Goal: Transaction & Acquisition: Purchase product/service

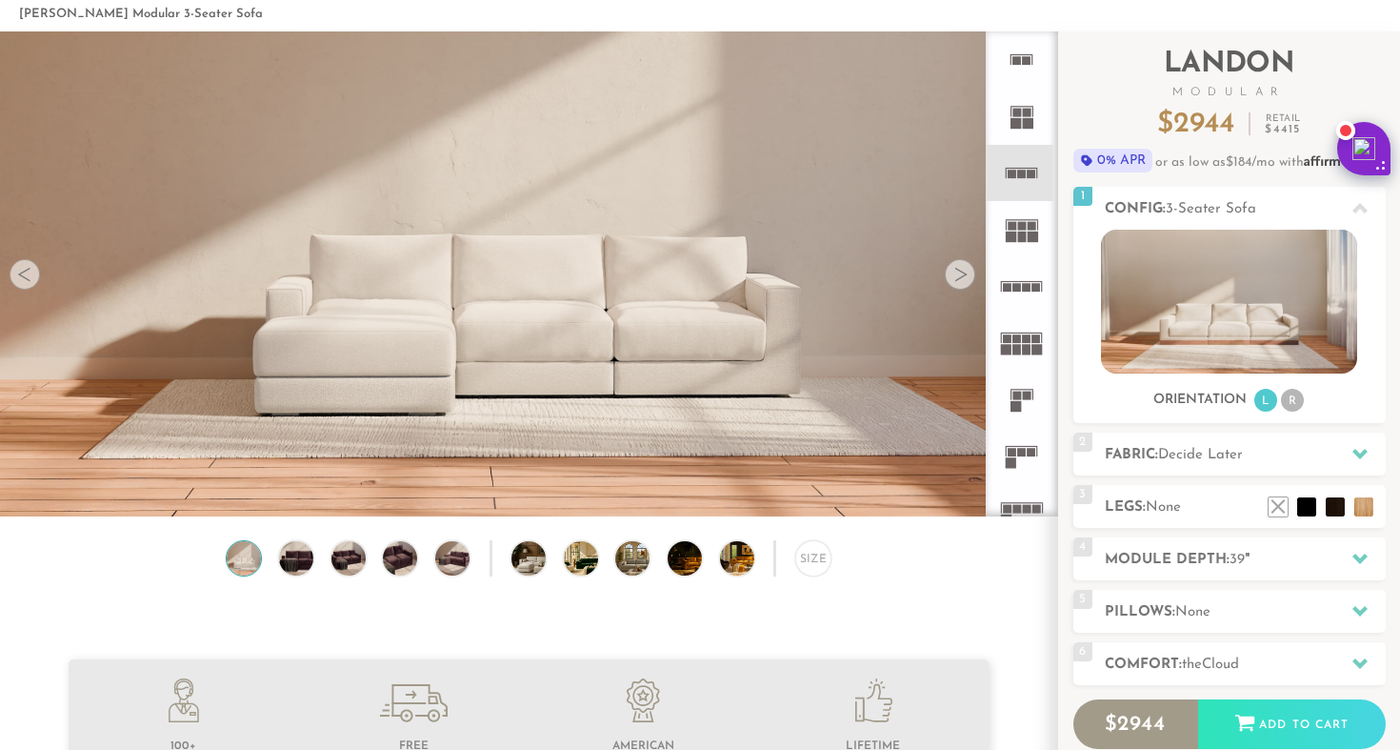
scroll to position [83, 0]
click at [959, 279] on div at bounding box center [960, 275] width 30 height 30
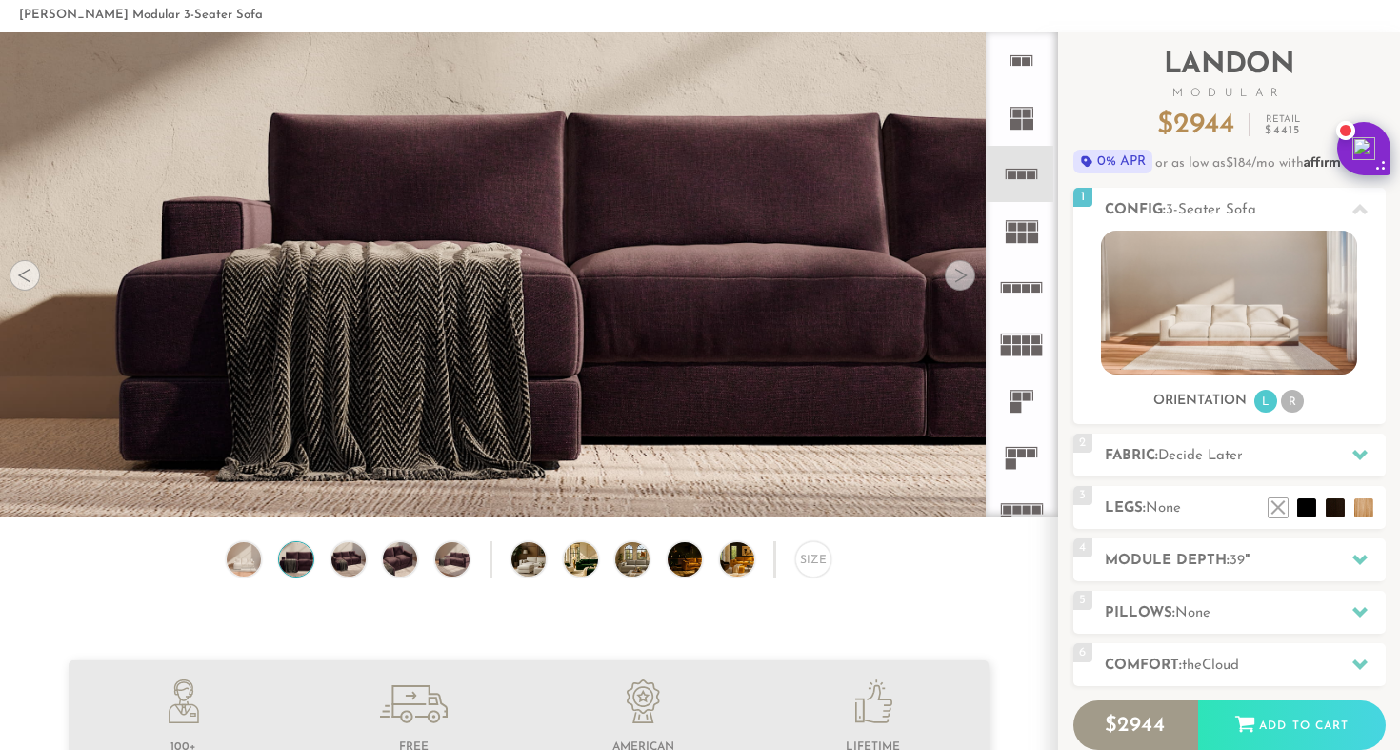
click at [959, 279] on div at bounding box center [960, 275] width 30 height 30
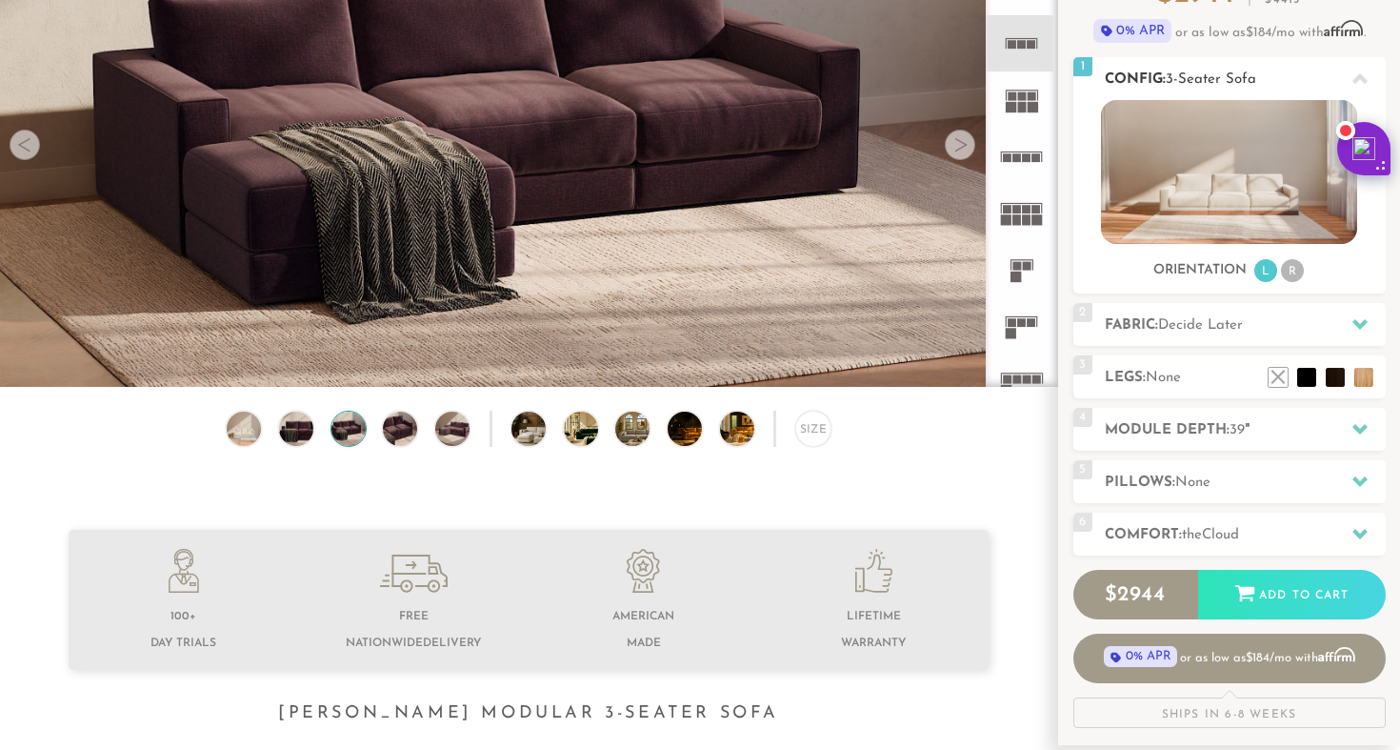
scroll to position [216, 0]
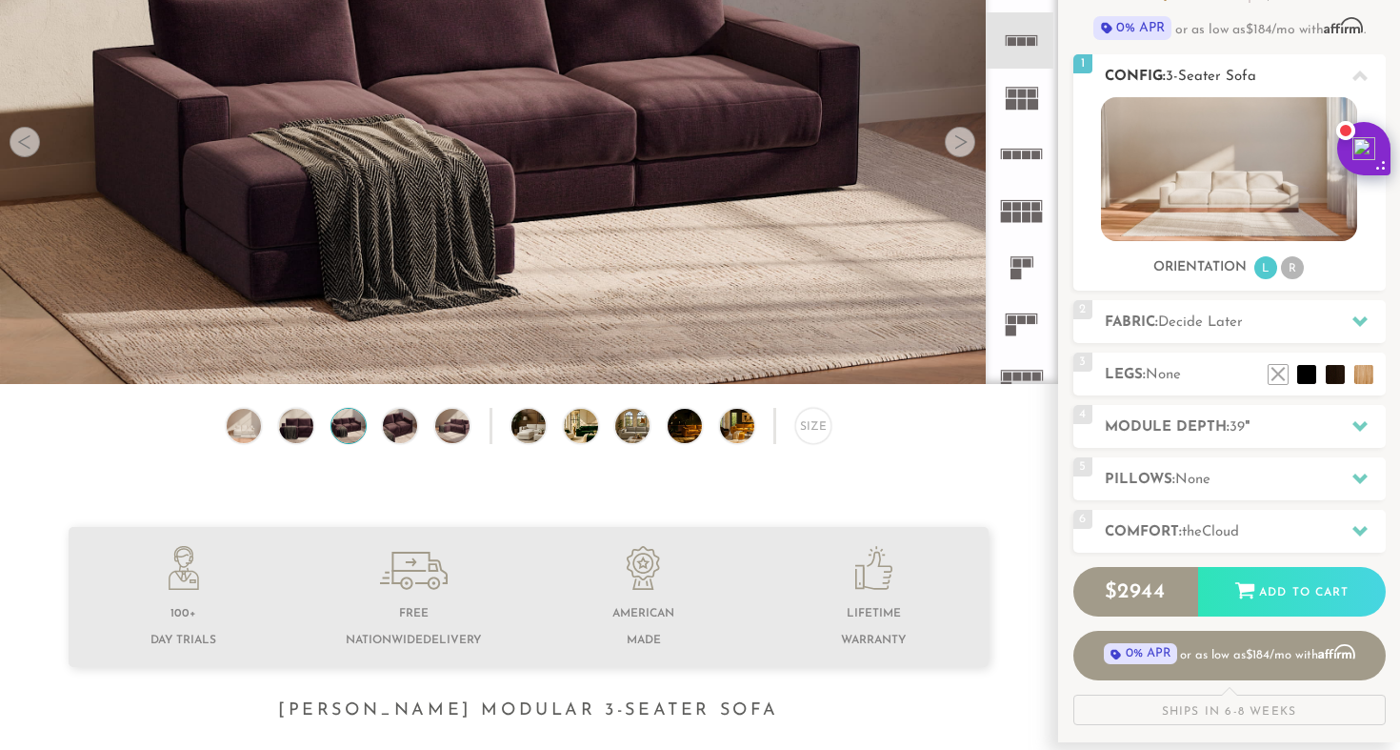
click at [1095, 79] on div "1 Config: 3-Seater Sofa R" at bounding box center [1229, 75] width 312 height 43
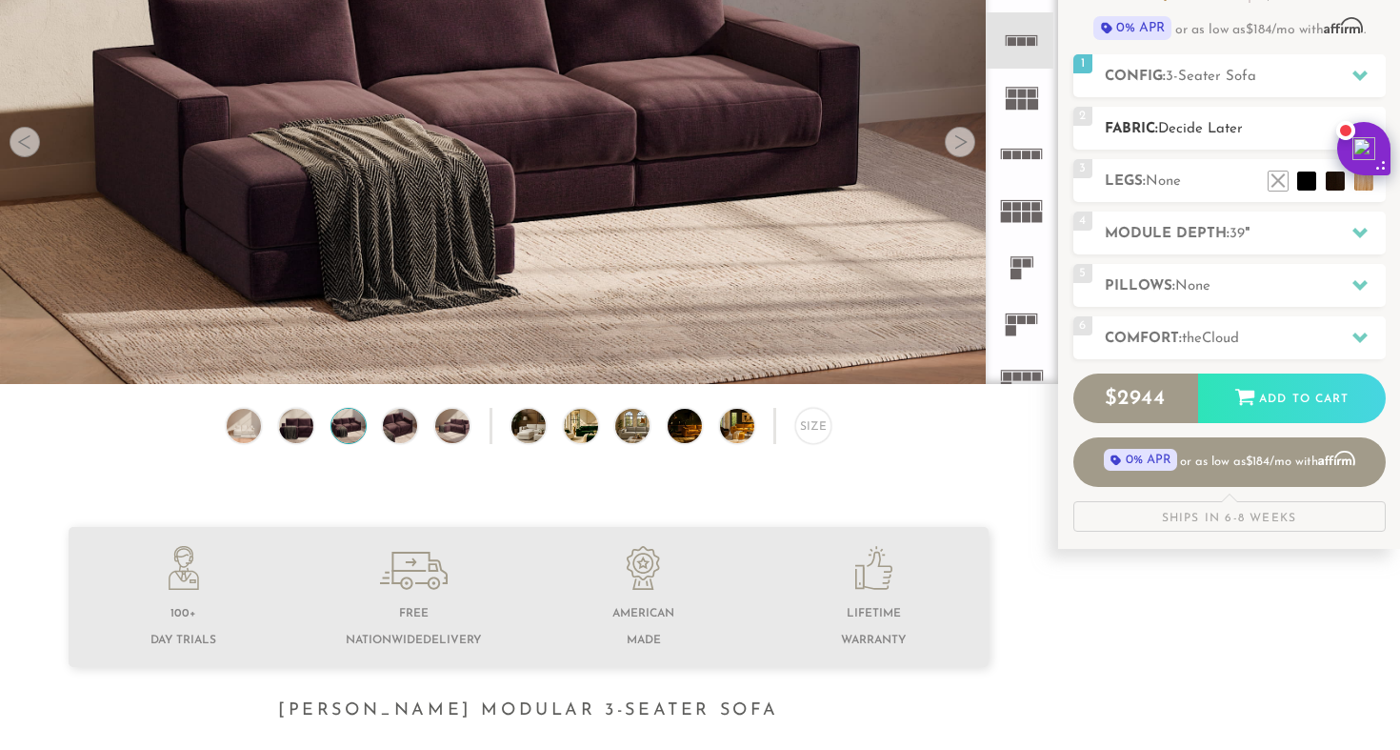
click at [1142, 137] on h2 "Fabric: Decide Later" at bounding box center [1245, 129] width 281 height 22
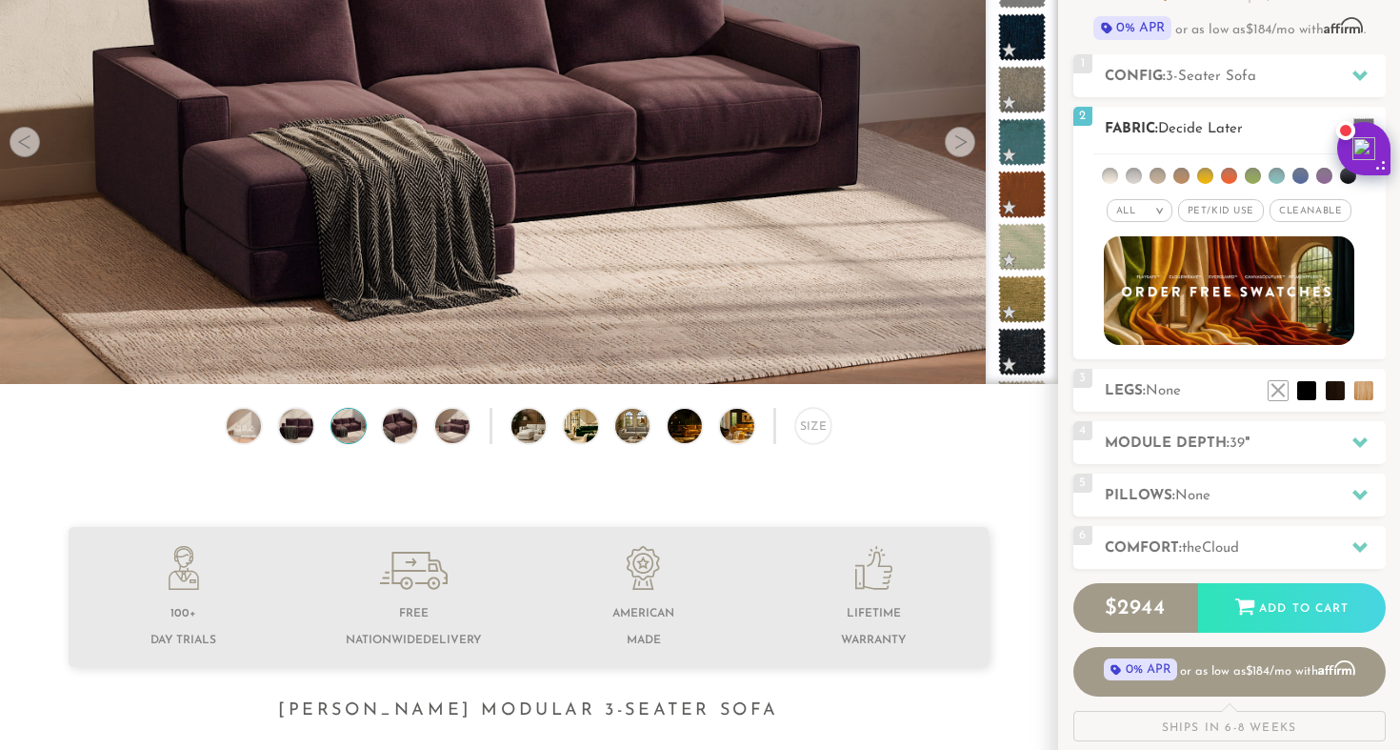
click at [1178, 175] on li at bounding box center [1181, 176] width 16 height 16
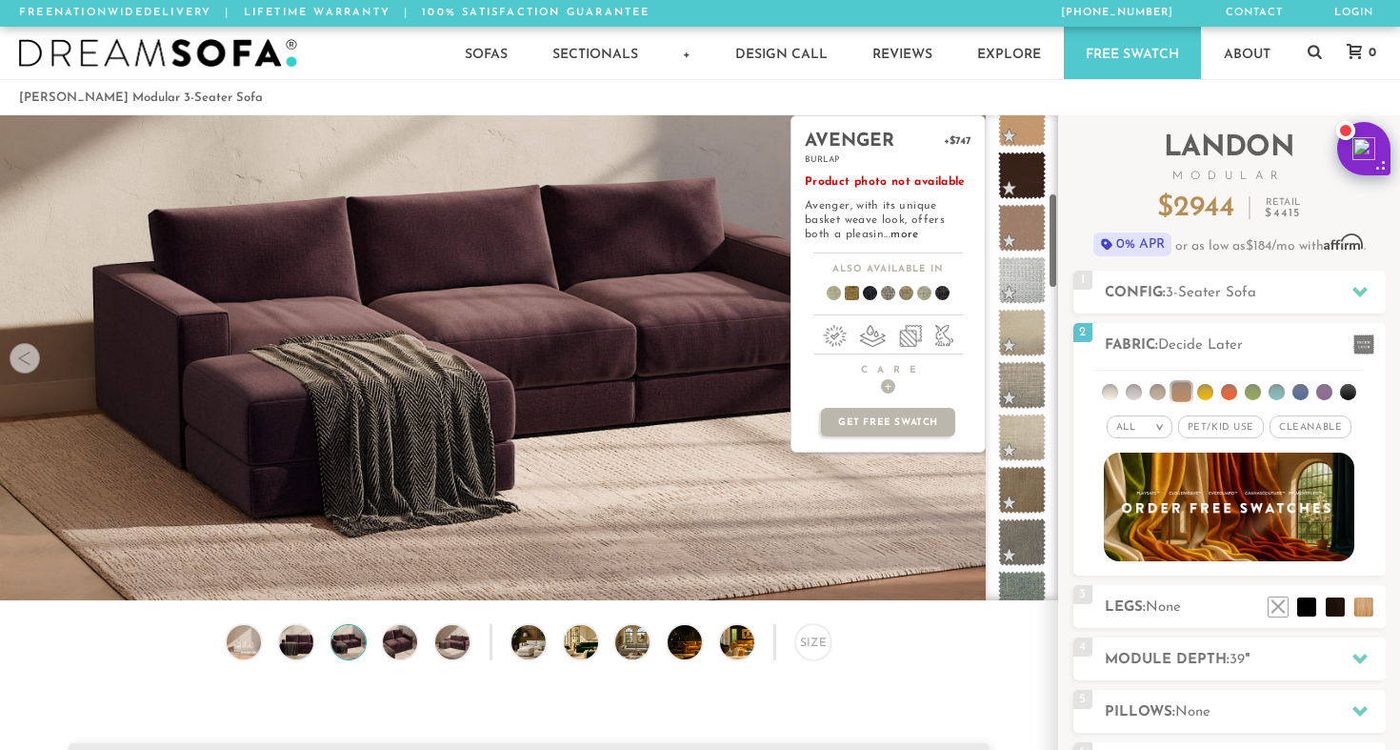
scroll to position [410, 0]
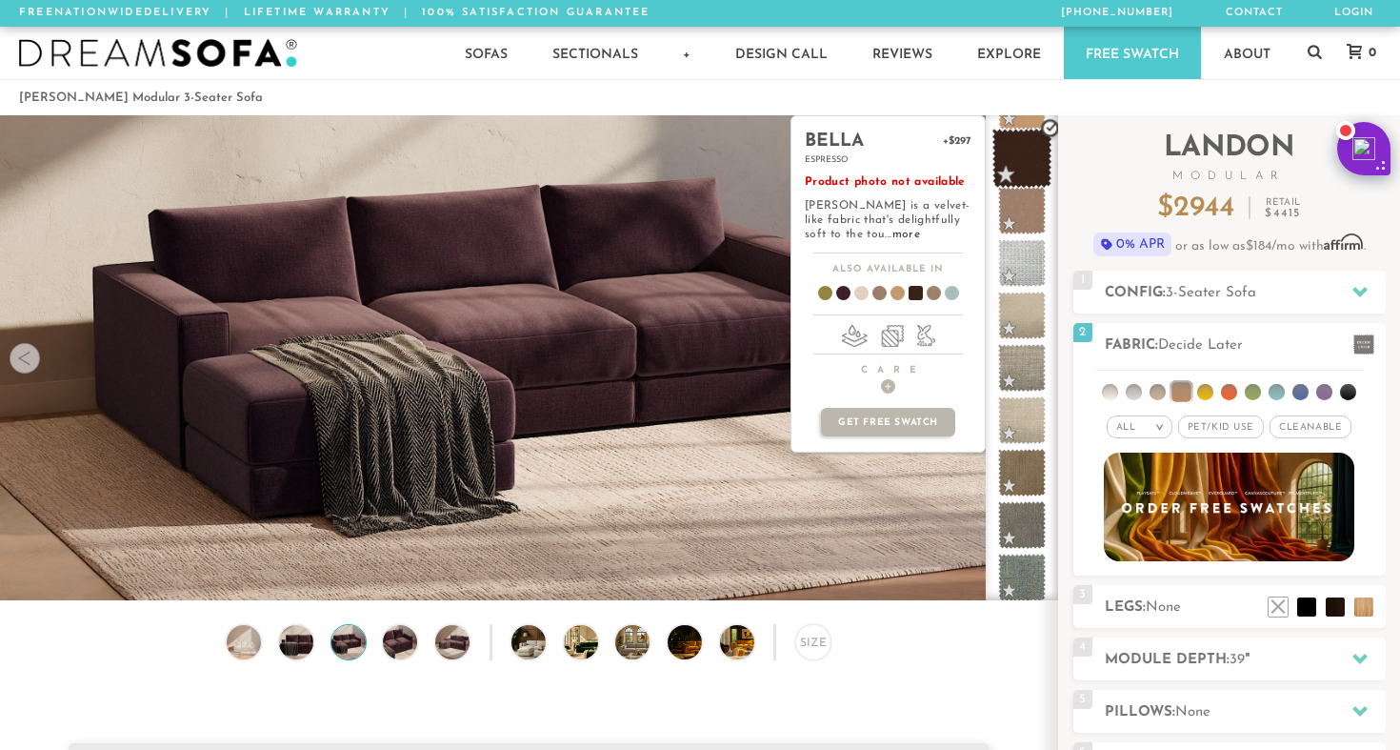
click at [1017, 155] on span at bounding box center [1022, 159] width 60 height 60
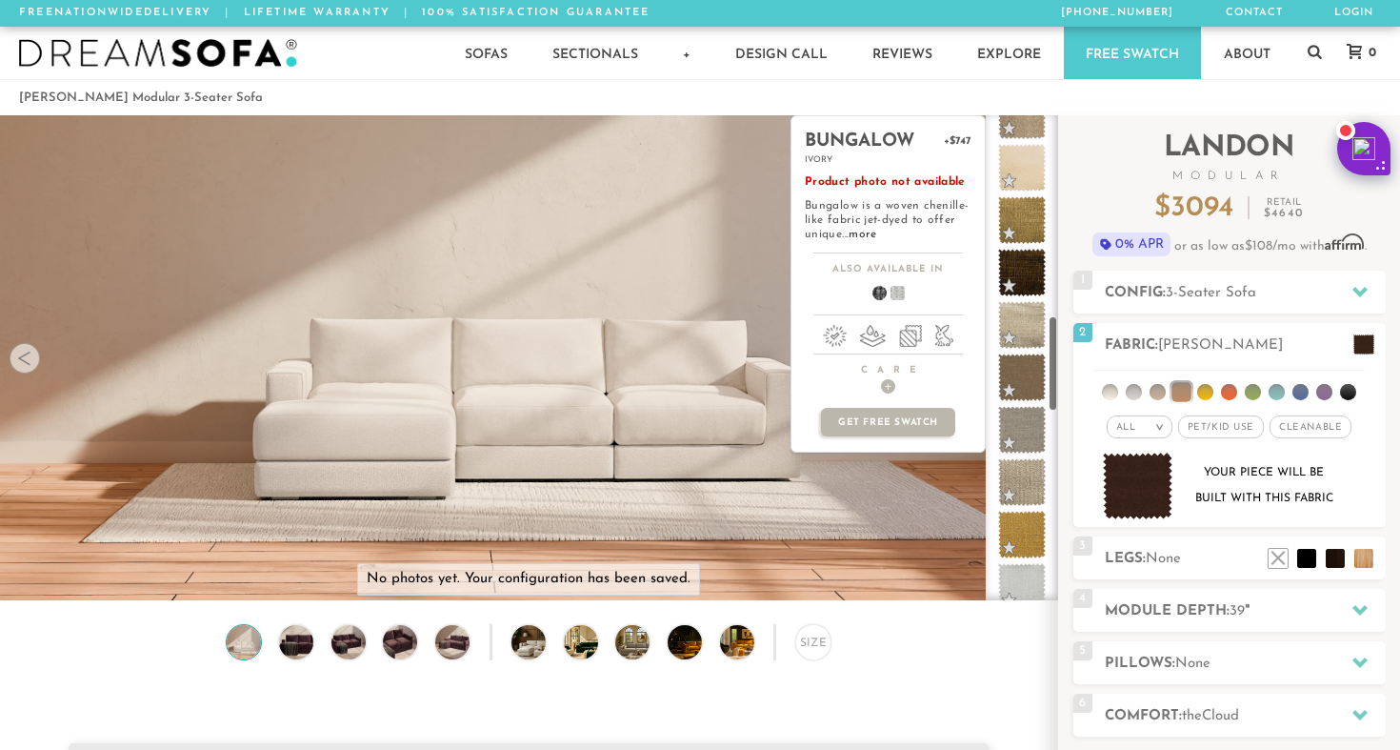
scroll to position [1008, 0]
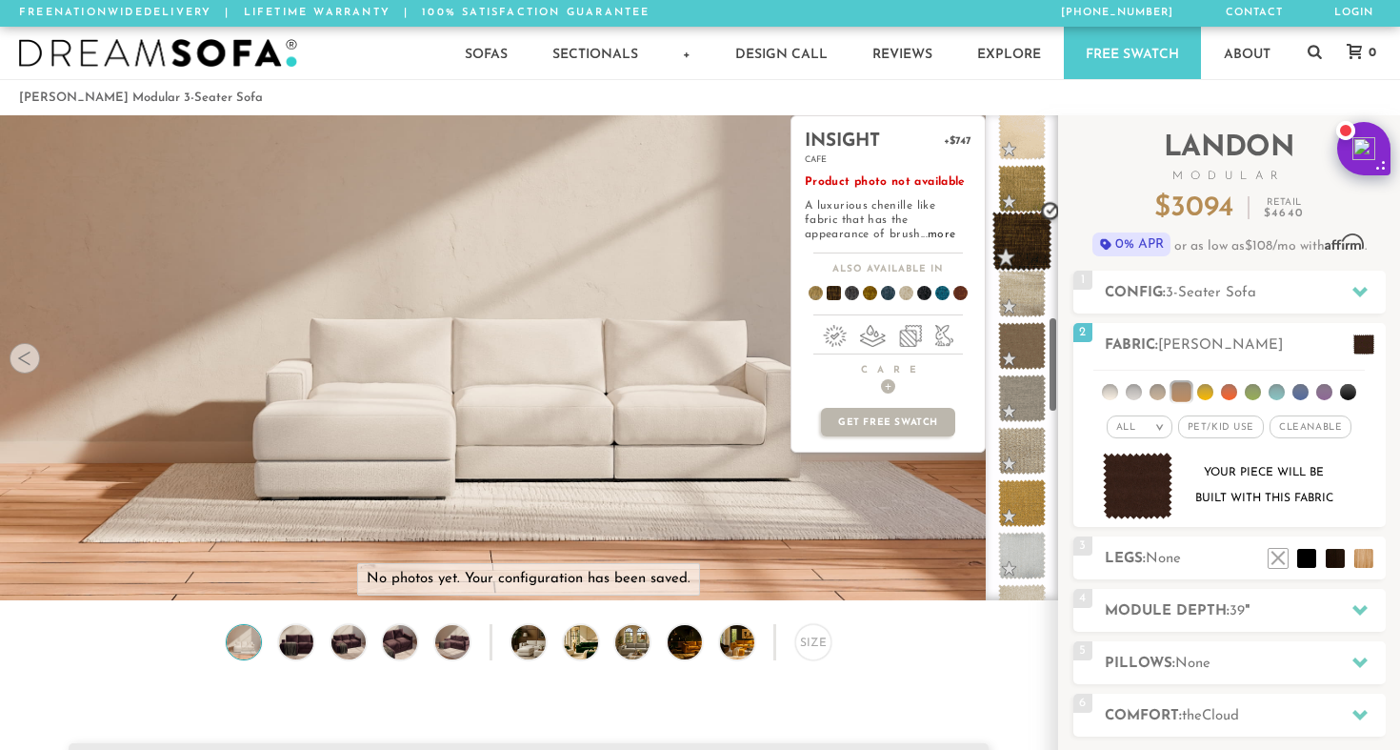
click at [1029, 252] on span at bounding box center [1022, 241] width 60 height 60
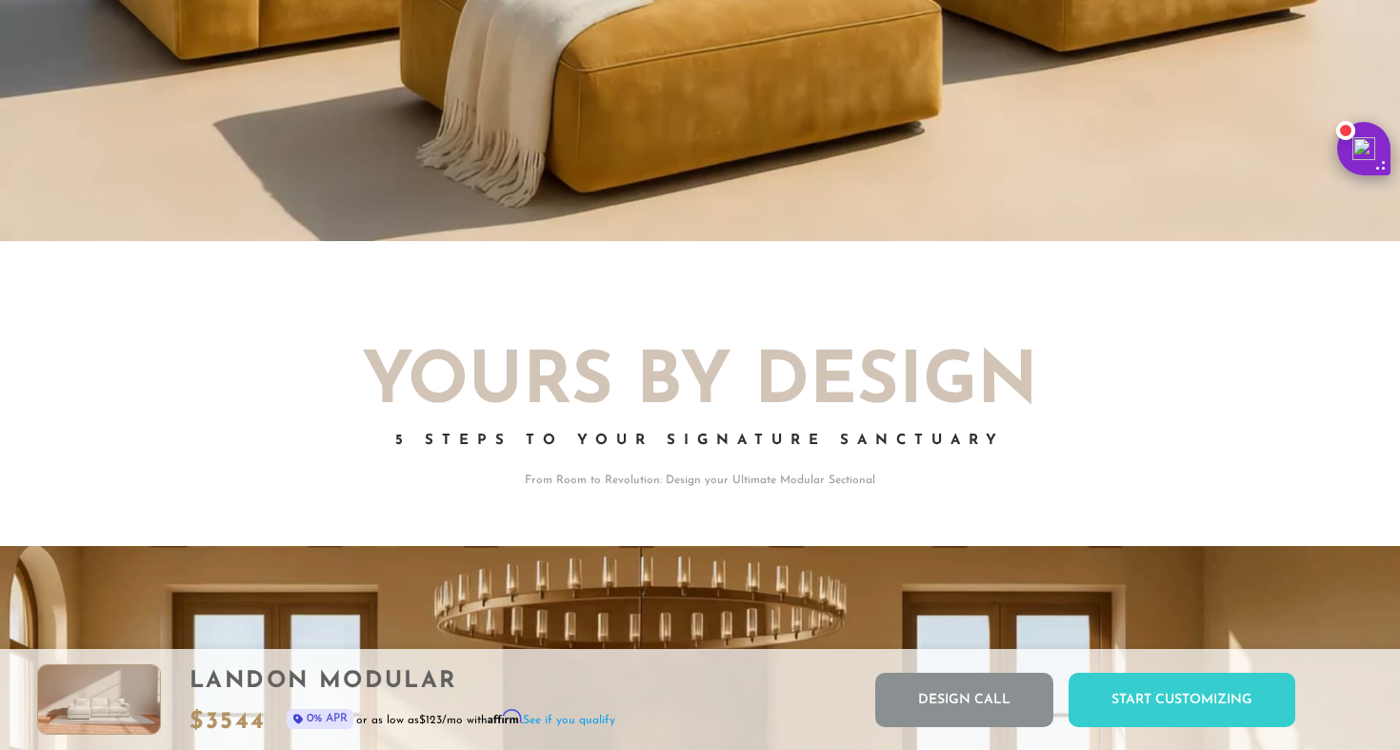
scroll to position [1892, 0]
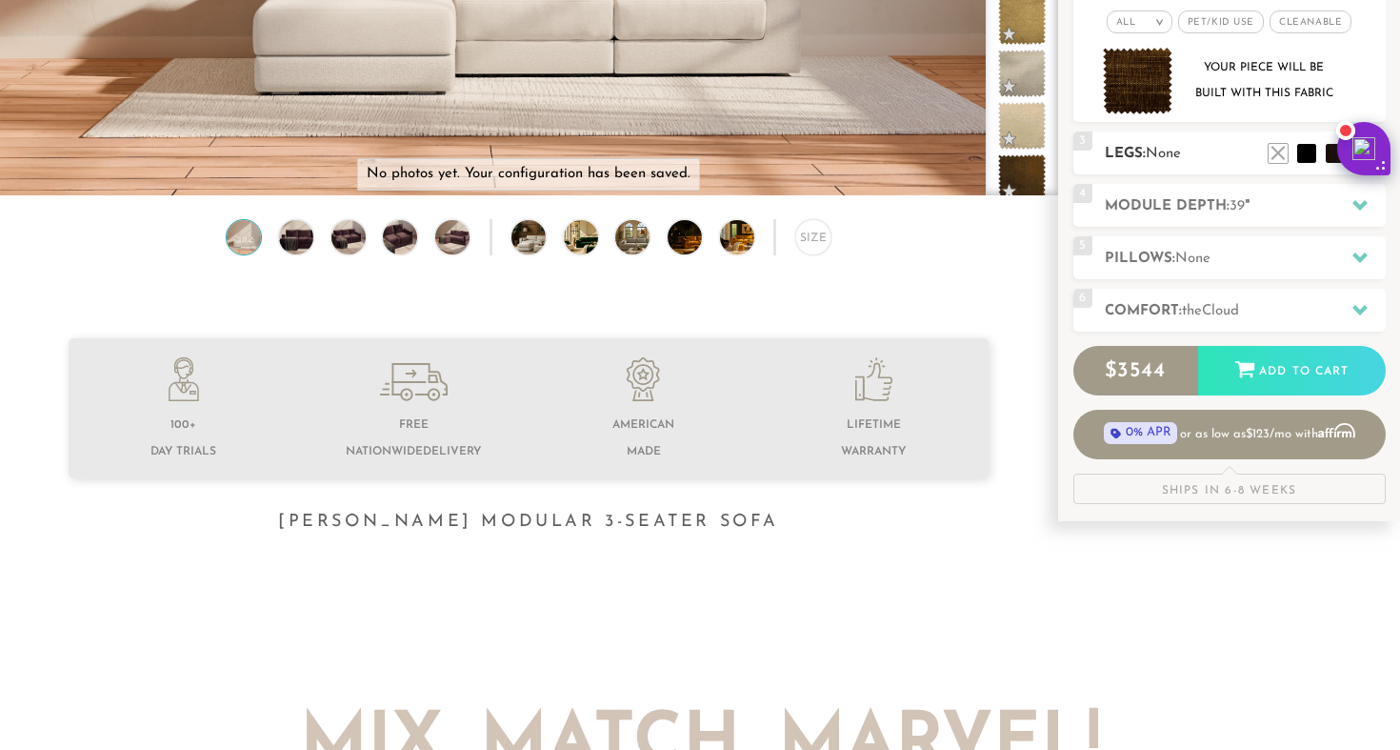
click at [1134, 155] on h2 "Legs: None" at bounding box center [1245, 154] width 281 height 22
click at [1306, 152] on li at bounding box center [1278, 125] width 76 height 76
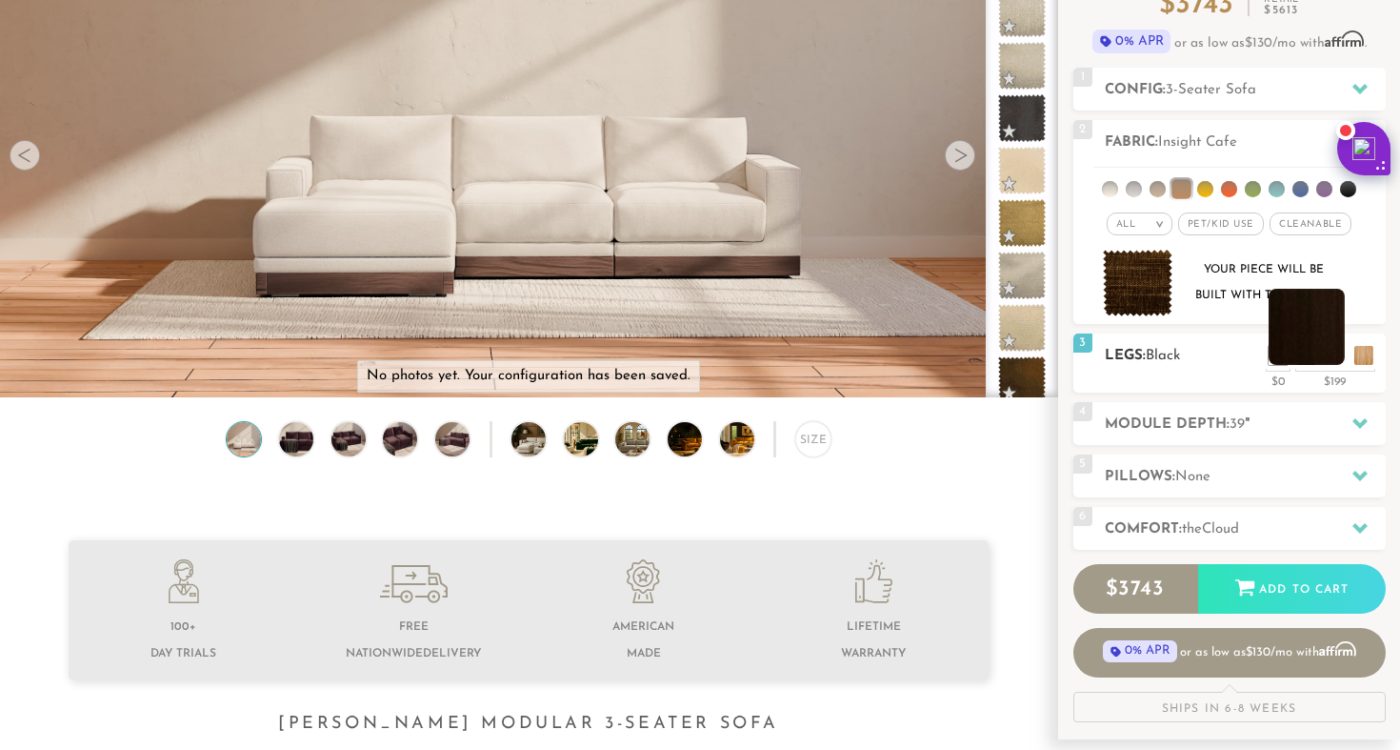
click at [1332, 362] on li at bounding box center [1307, 327] width 76 height 76
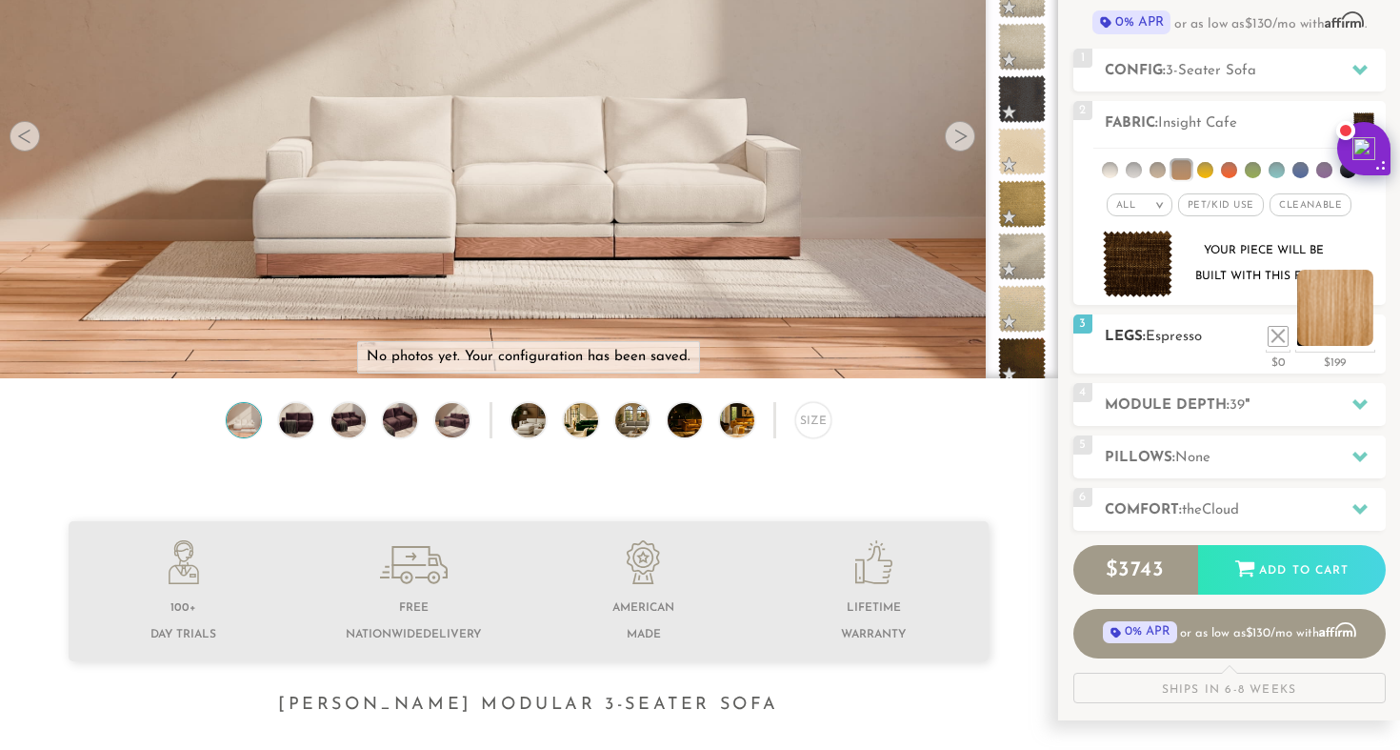
click at [1366, 351] on div "3 Legs: Espresso $0 $199 Nailheads:" at bounding box center [1229, 343] width 312 height 59
click at [1276, 334] on li at bounding box center [1249, 308] width 76 height 76
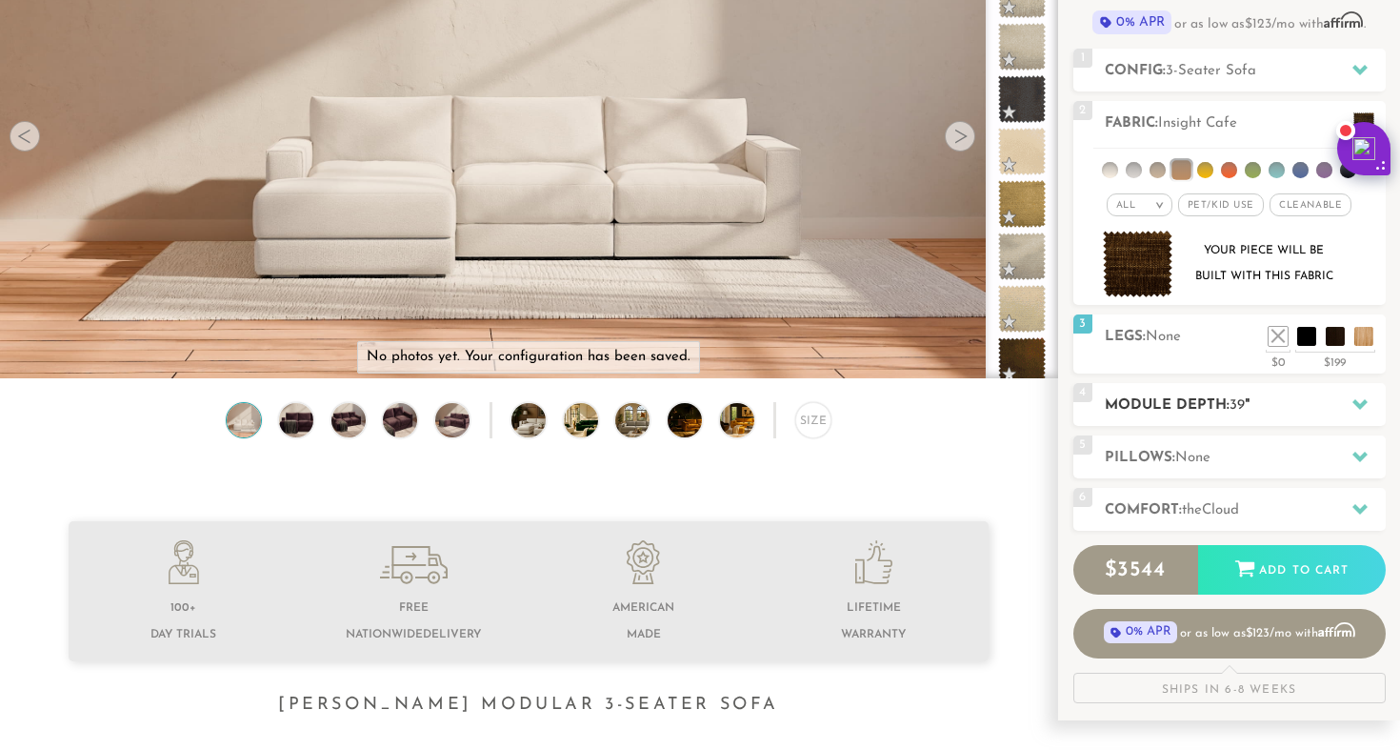
click at [1177, 410] on h2 "Module Depth: 39 "" at bounding box center [1245, 405] width 281 height 22
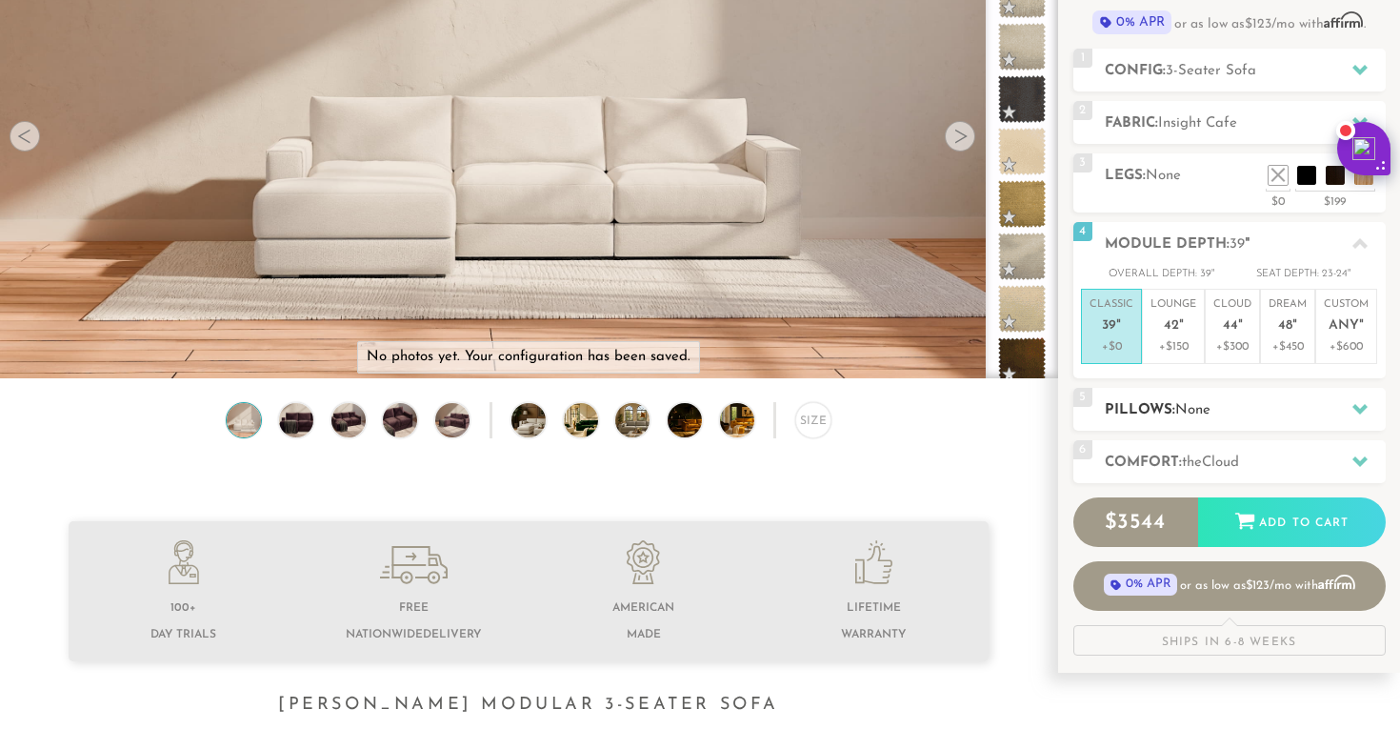
click at [1195, 404] on span "None" at bounding box center [1192, 410] width 35 height 14
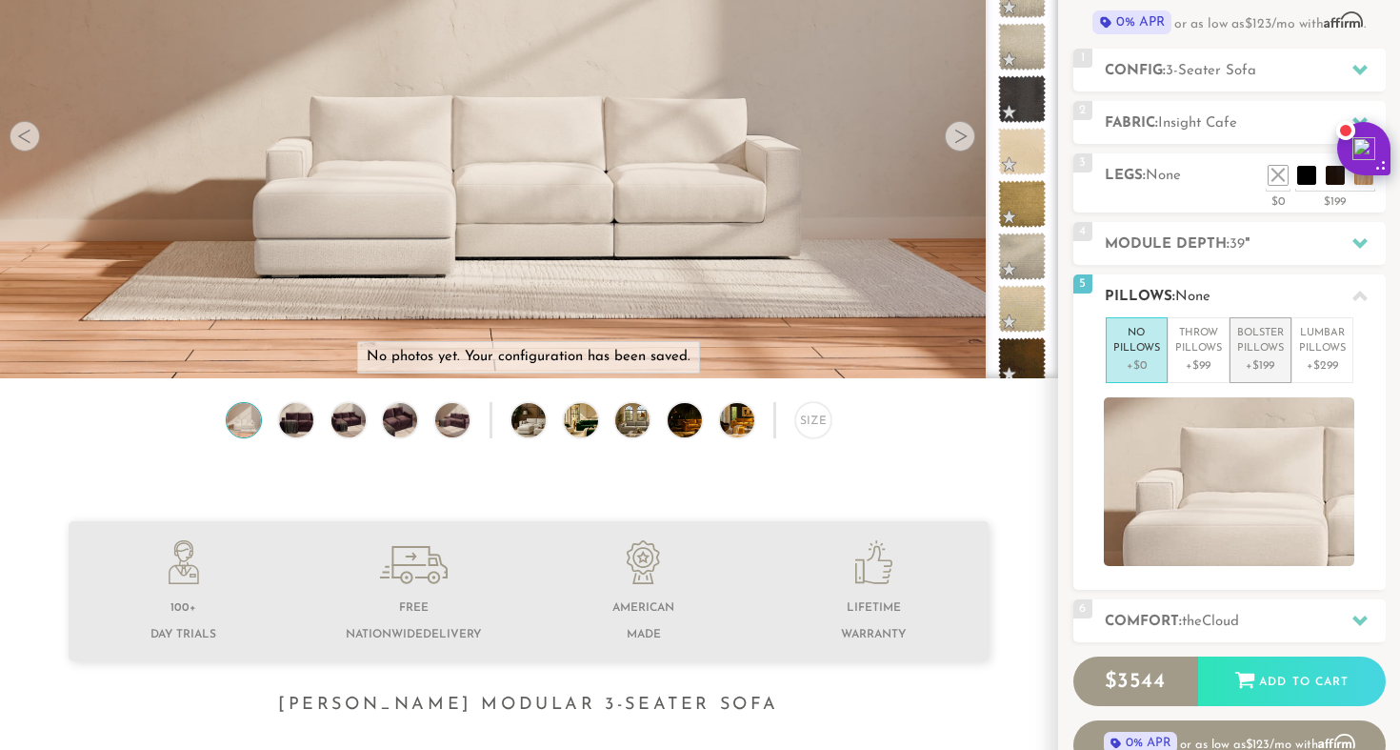
click at [1254, 341] on p "Bolster Pillows" at bounding box center [1260, 341] width 47 height 31
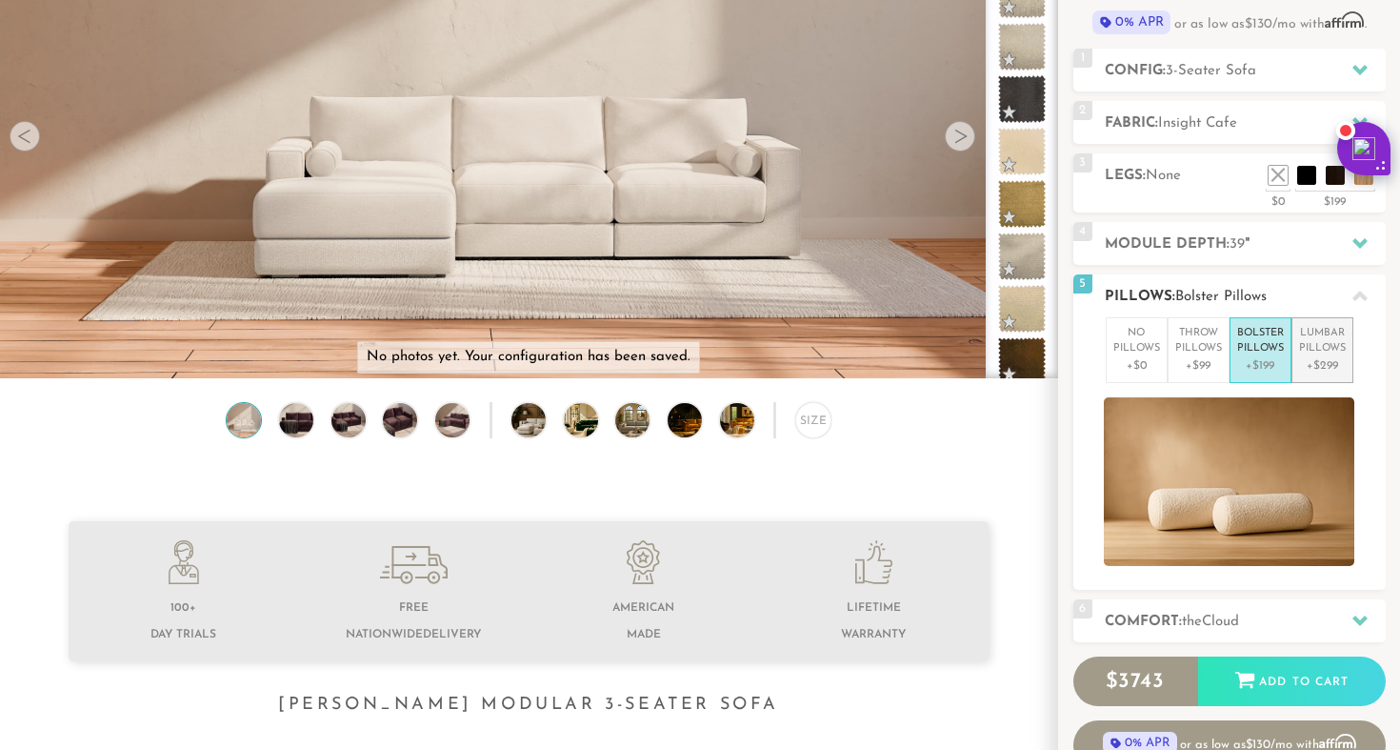
click at [1314, 339] on p "Lumbar Pillows" at bounding box center [1322, 341] width 47 height 31
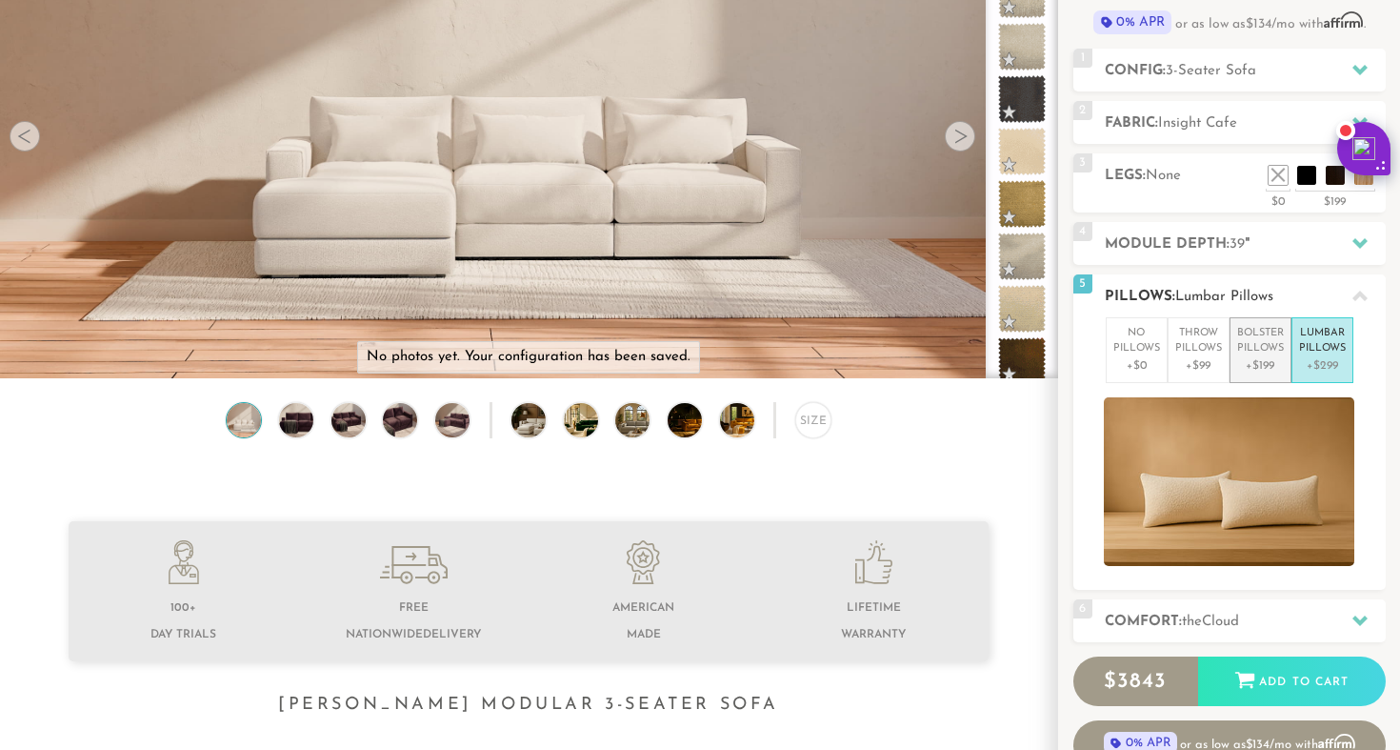
click at [1239, 345] on p "Bolster Pillows" at bounding box center [1260, 341] width 47 height 31
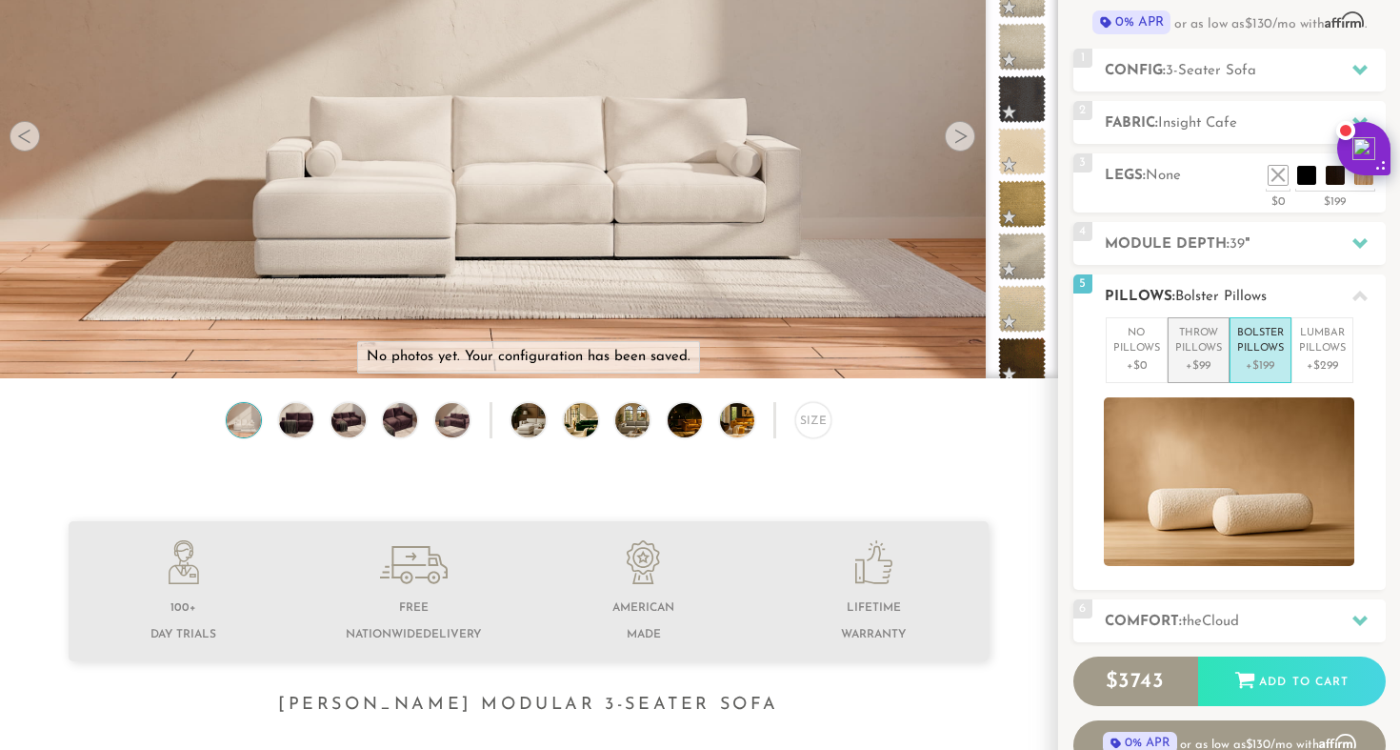
click at [1194, 349] on p "Throw Pillows" at bounding box center [1198, 341] width 47 height 31
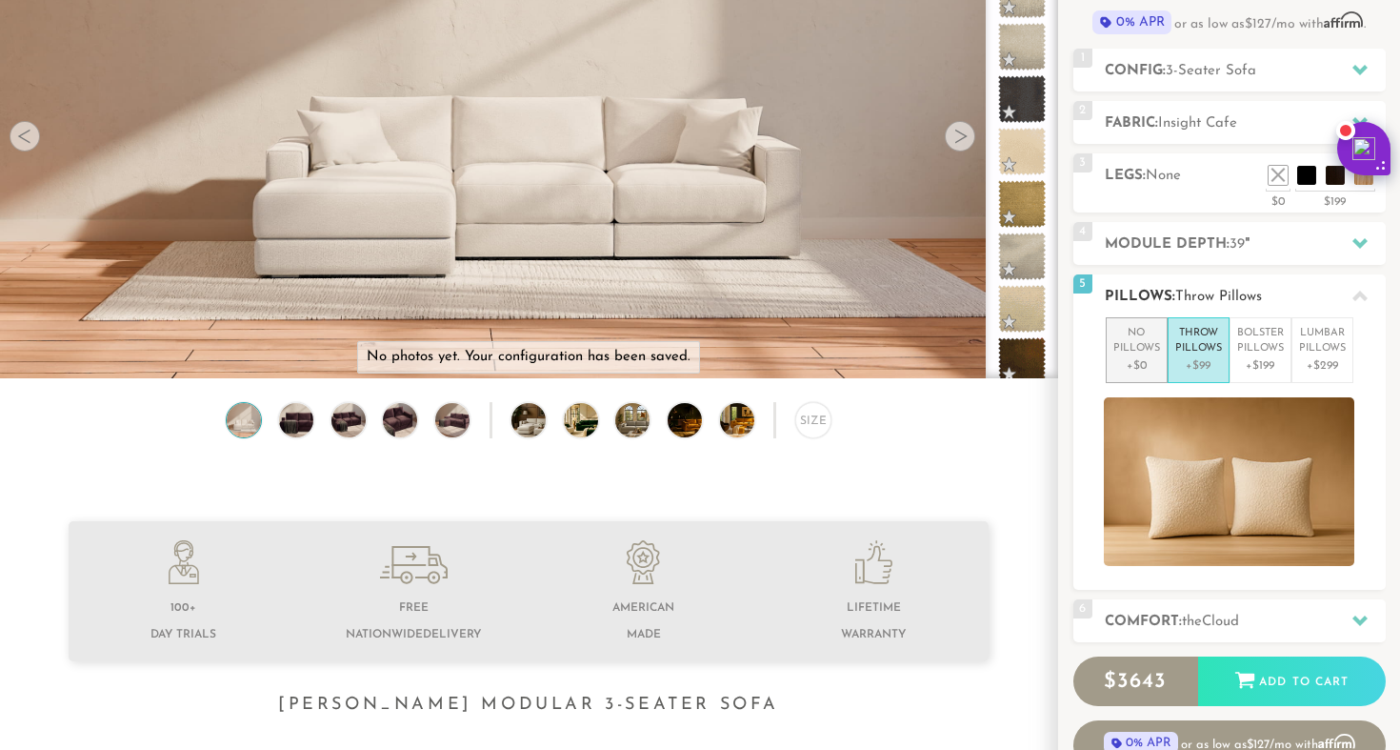
click at [1155, 353] on p "No Pillows" at bounding box center [1136, 341] width 47 height 31
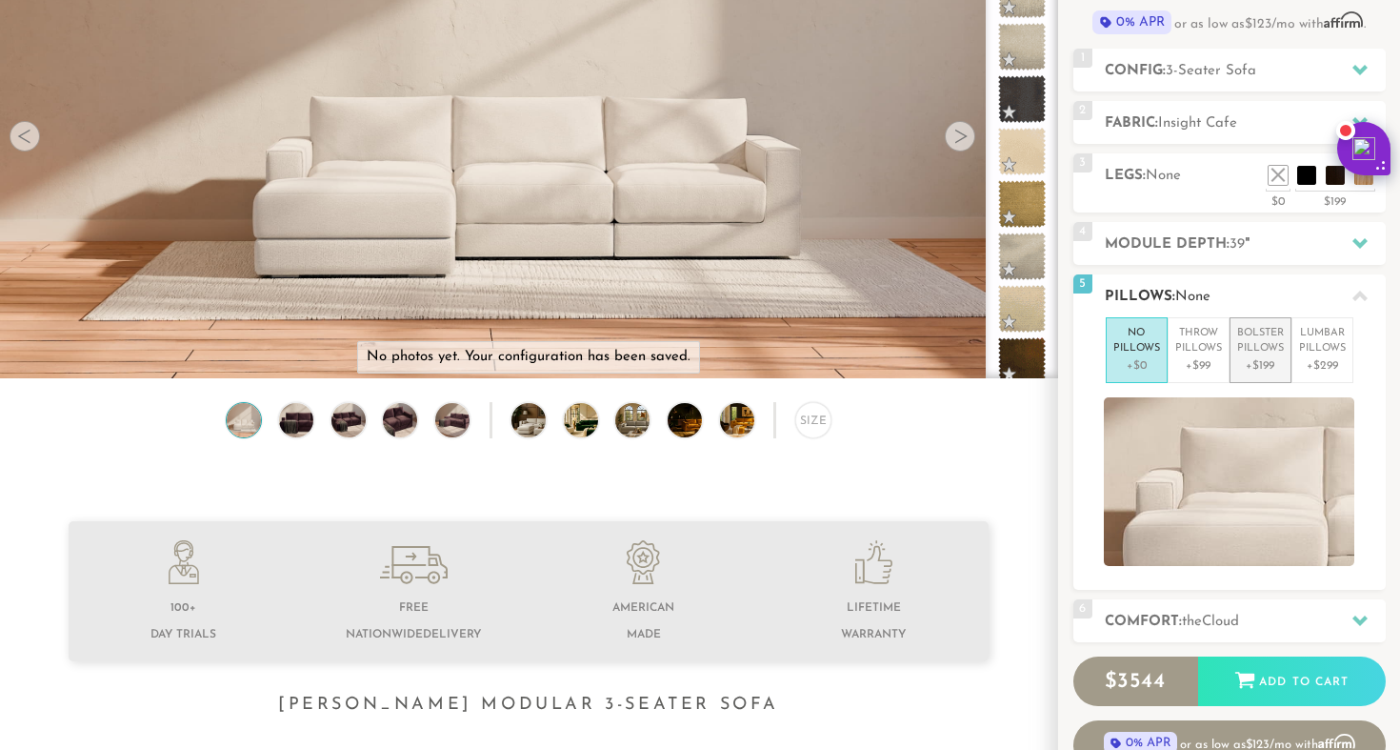
click at [1267, 346] on p "Bolster Pillows" at bounding box center [1260, 341] width 47 height 31
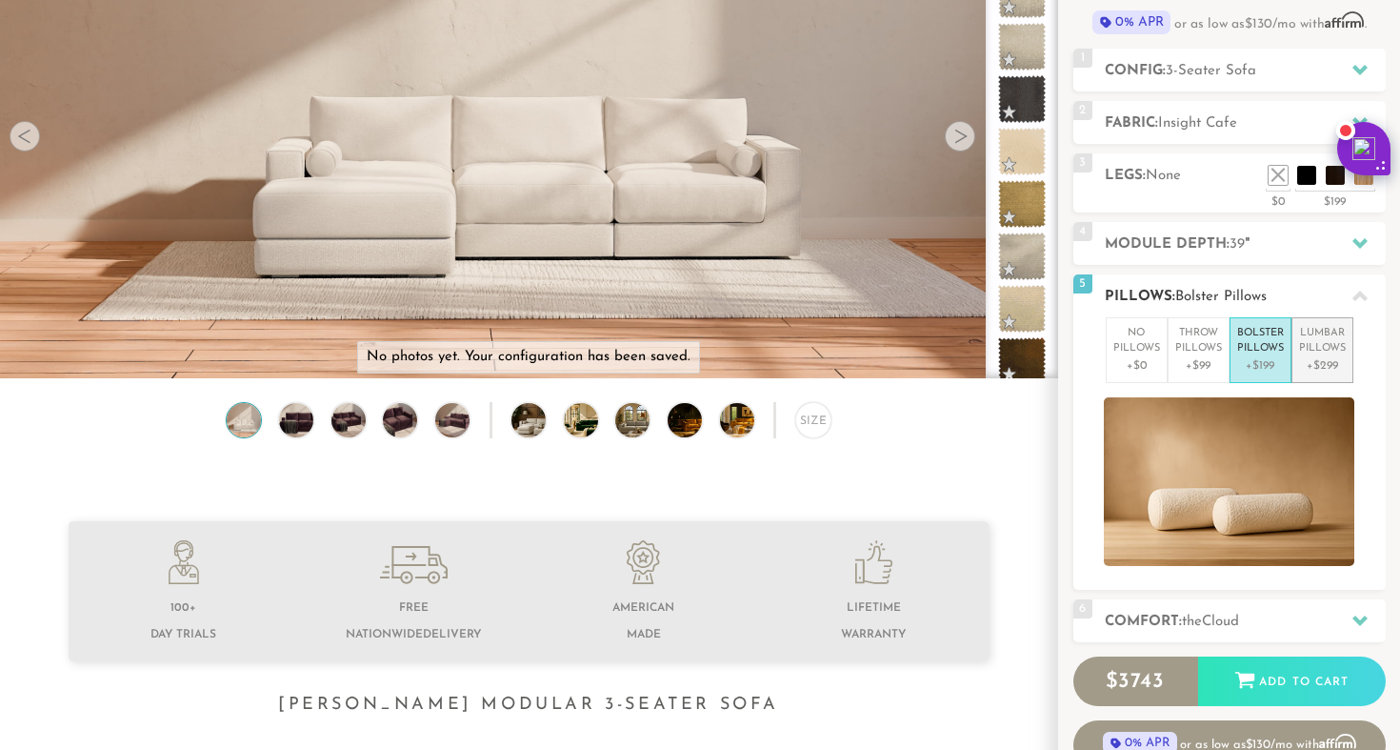
click at [1330, 339] on p "Lumbar Pillows" at bounding box center [1322, 341] width 47 height 31
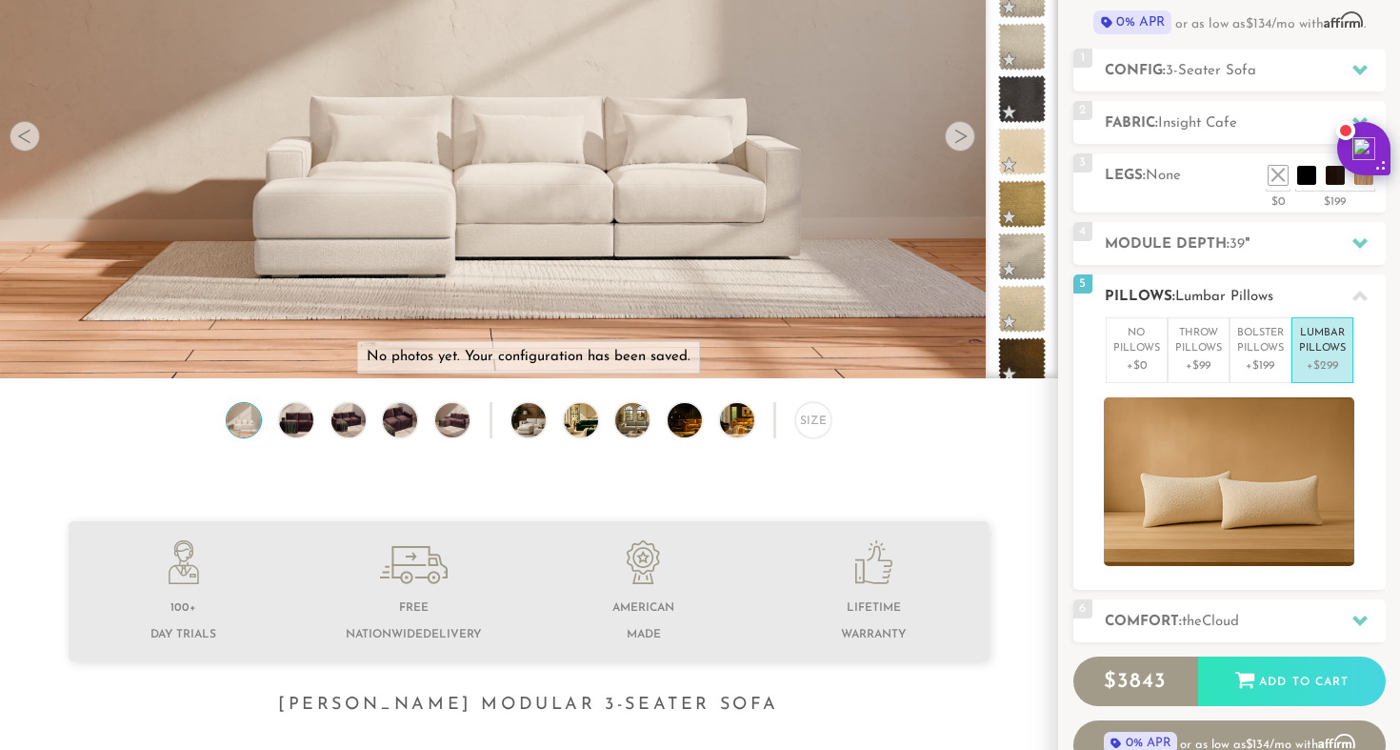
click at [1365, 295] on icon at bounding box center [1359, 296] width 15 height 15
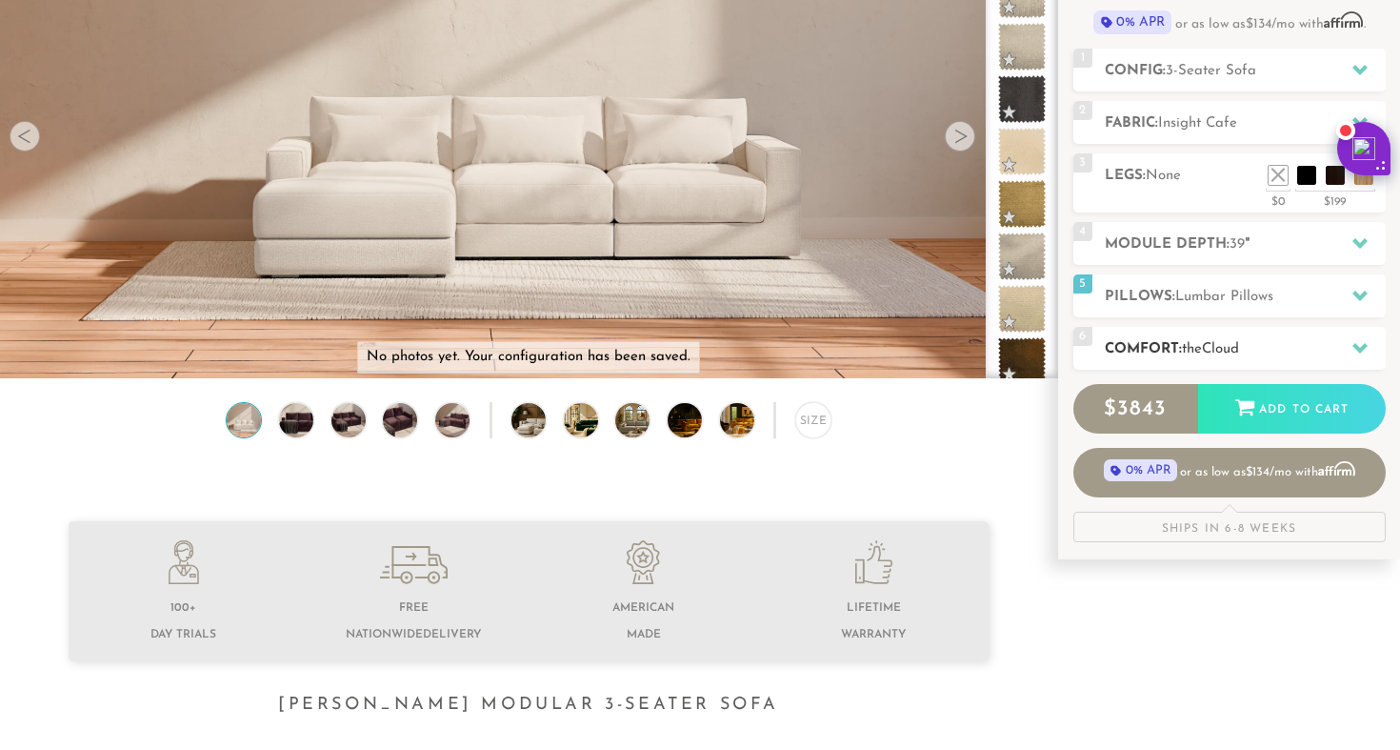
click at [1196, 356] on h2 "Comfort: the Cloud" at bounding box center [1245, 349] width 281 height 22
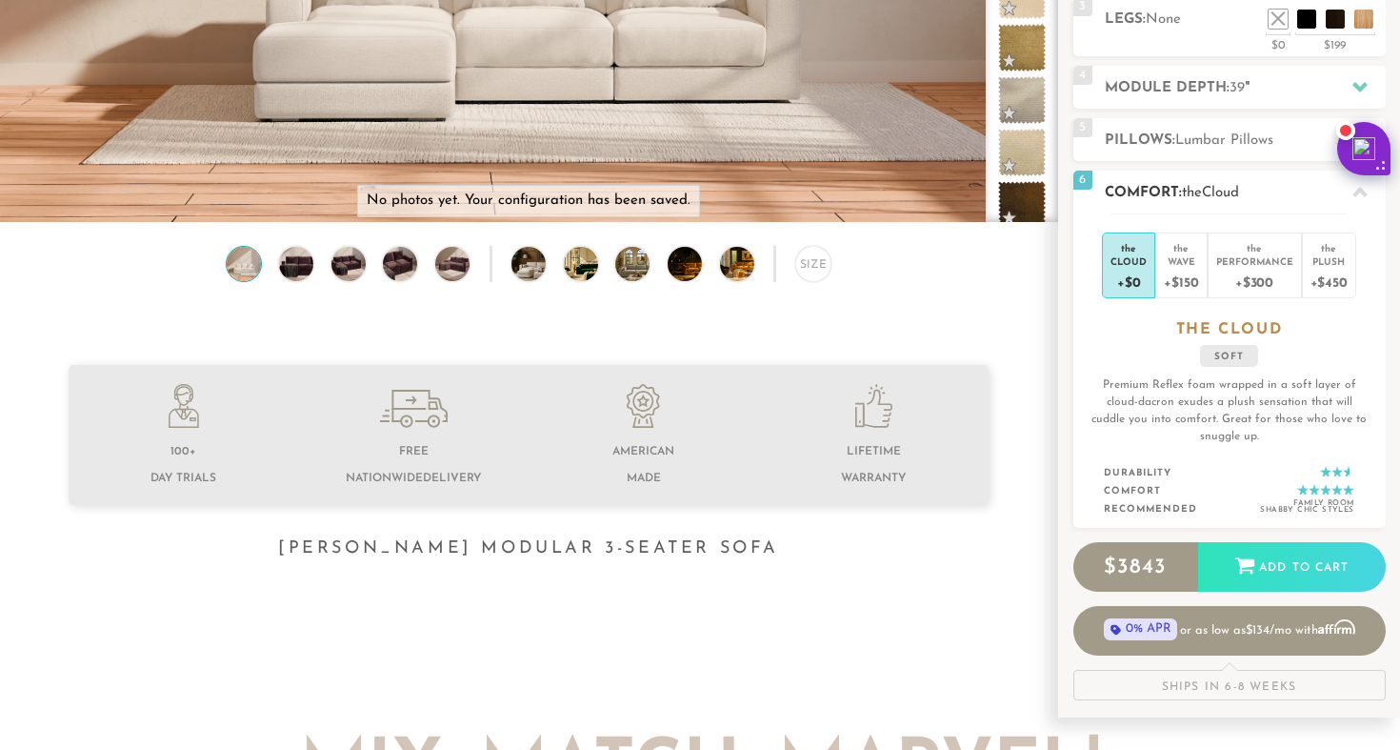
scroll to position [482, 0]
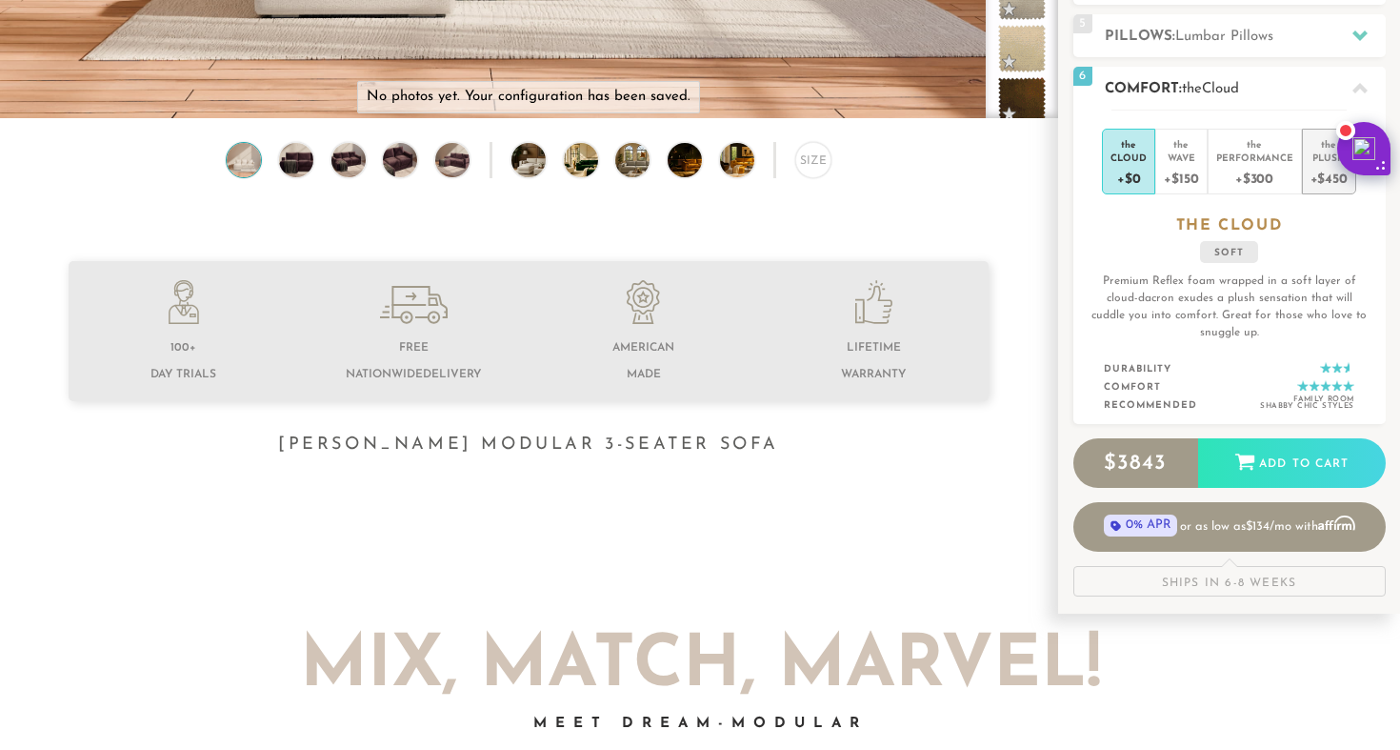
click at [1325, 176] on div "+$450" at bounding box center [1329, 178] width 37 height 28
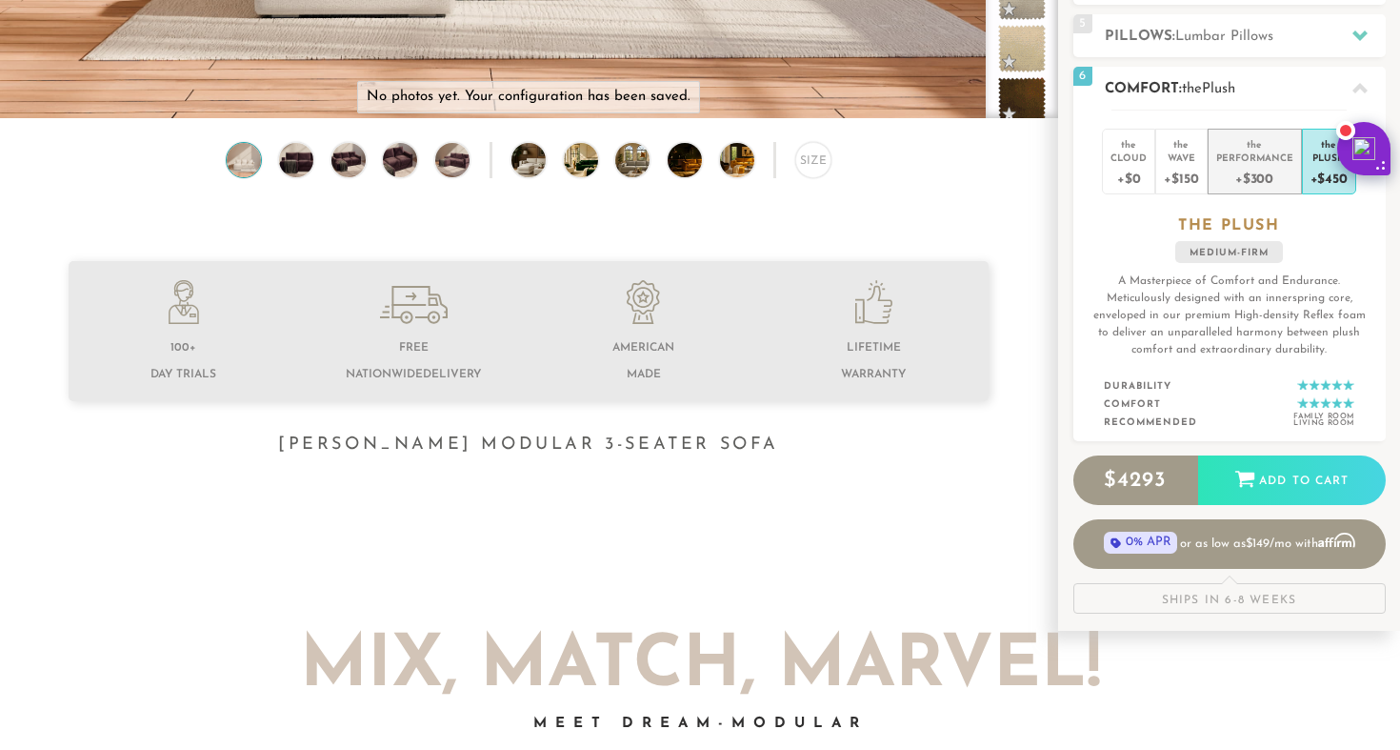
click at [1255, 164] on div "+$300" at bounding box center [1254, 178] width 77 height 28
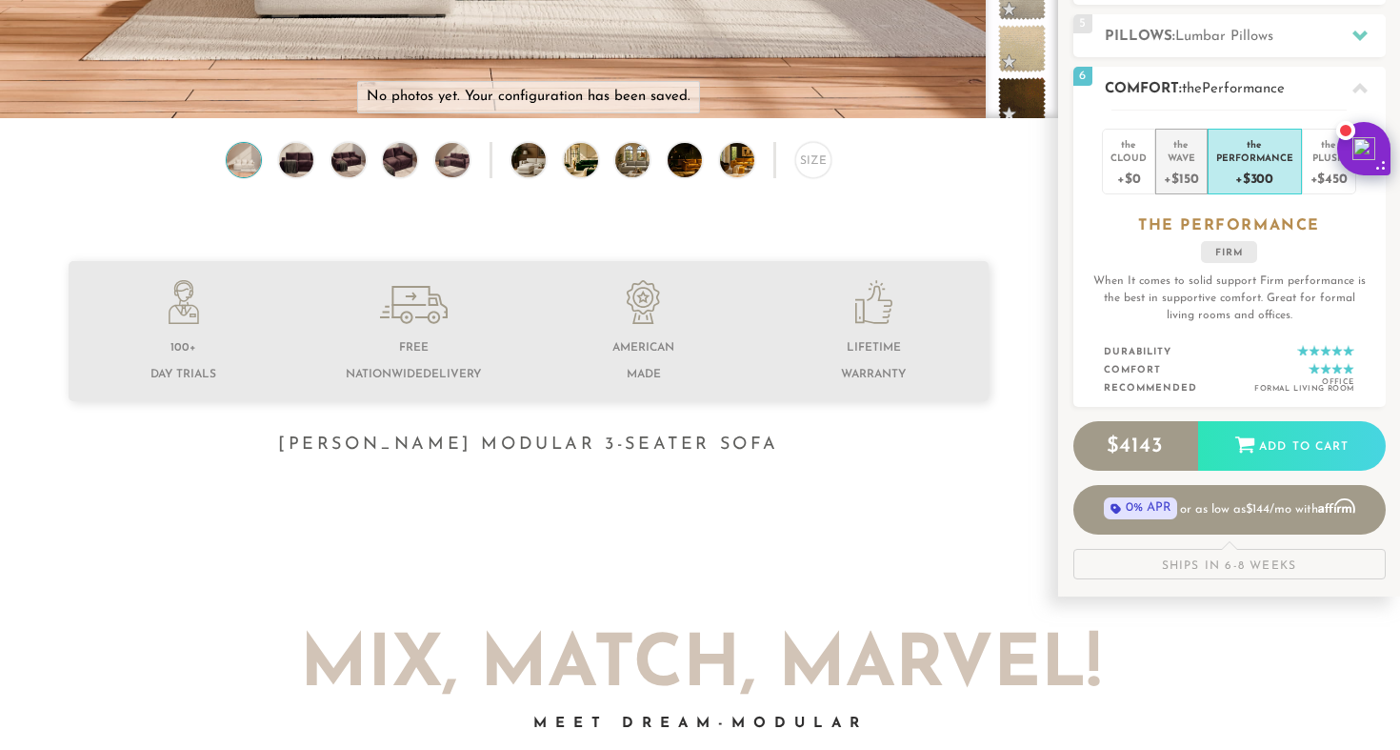
click at [1175, 166] on div "+$150" at bounding box center [1181, 178] width 34 height 28
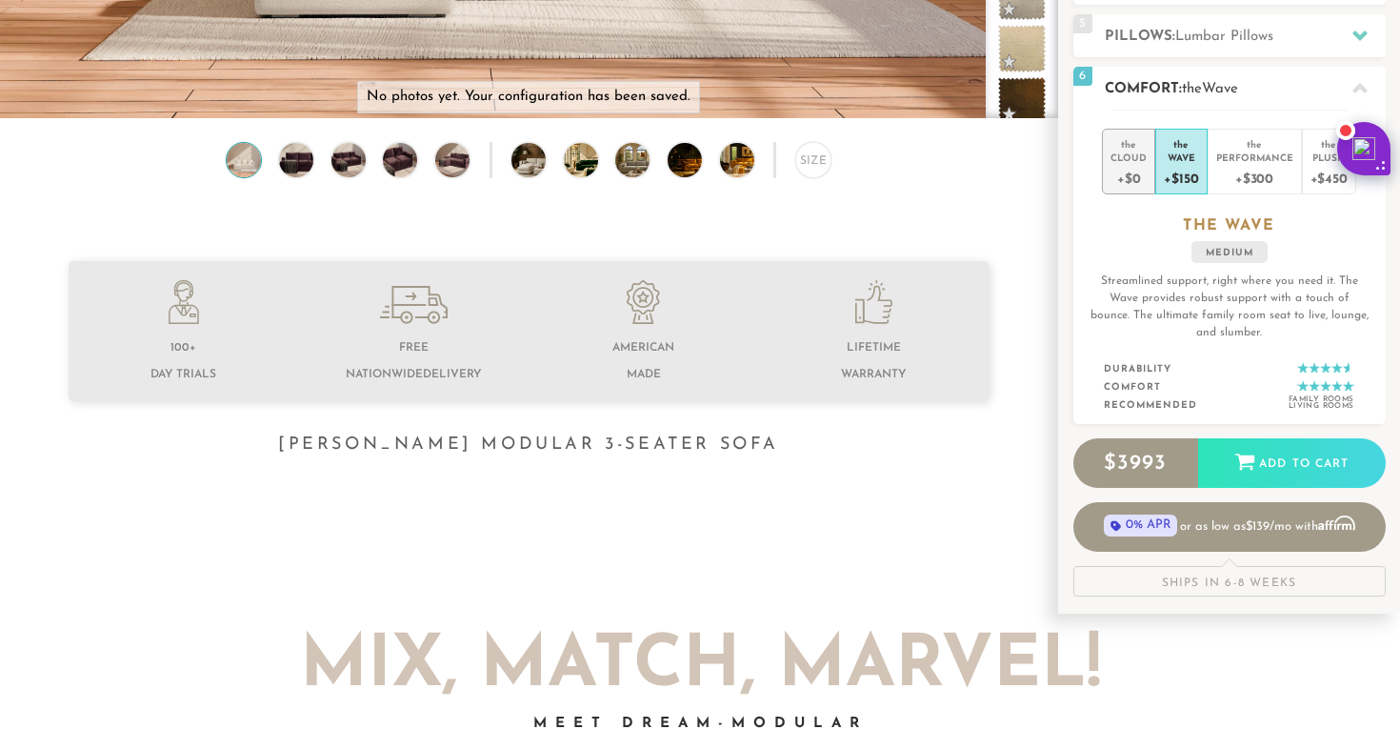
click at [1137, 171] on div "+$0" at bounding box center [1129, 178] width 36 height 28
click at [1196, 169] on div "+$150" at bounding box center [1181, 178] width 34 height 28
click at [1247, 166] on div "+$300" at bounding box center [1254, 178] width 77 height 28
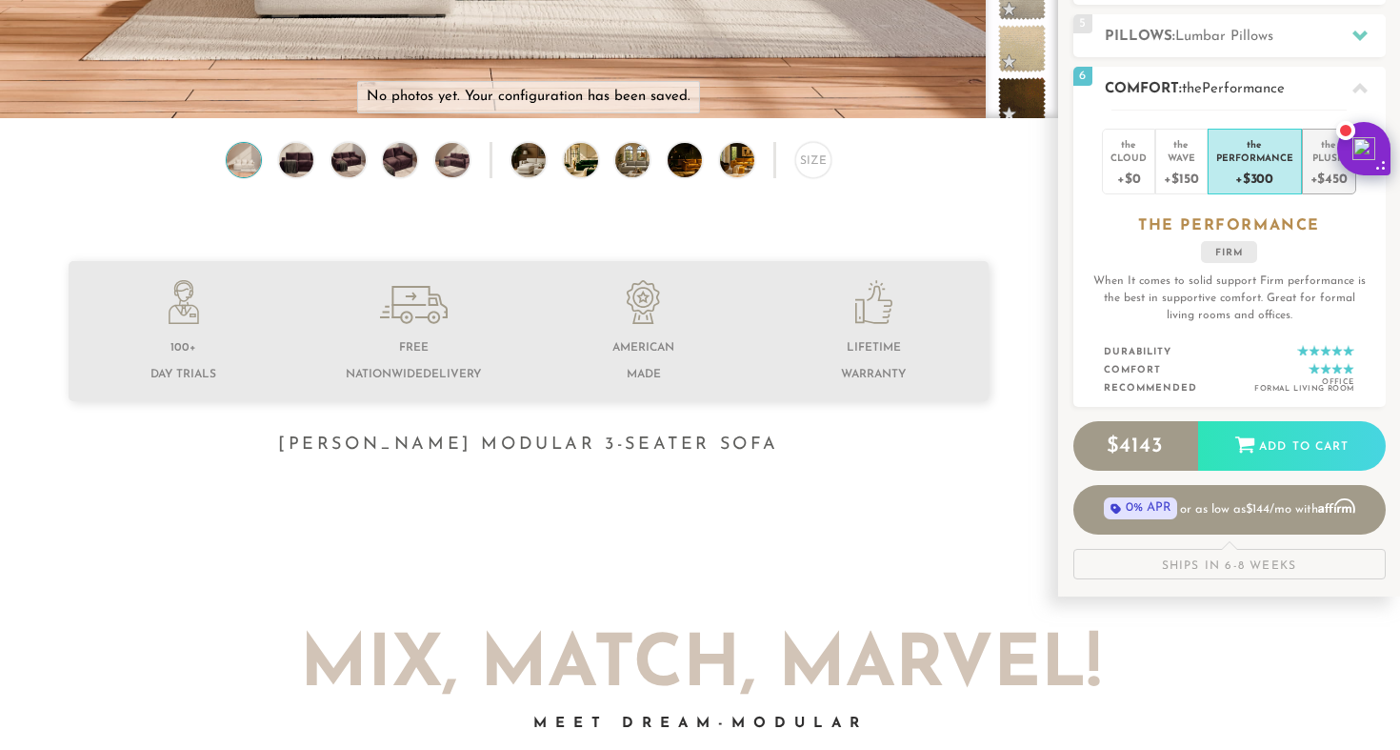
click at [1337, 175] on div "+$450" at bounding box center [1329, 178] width 37 height 28
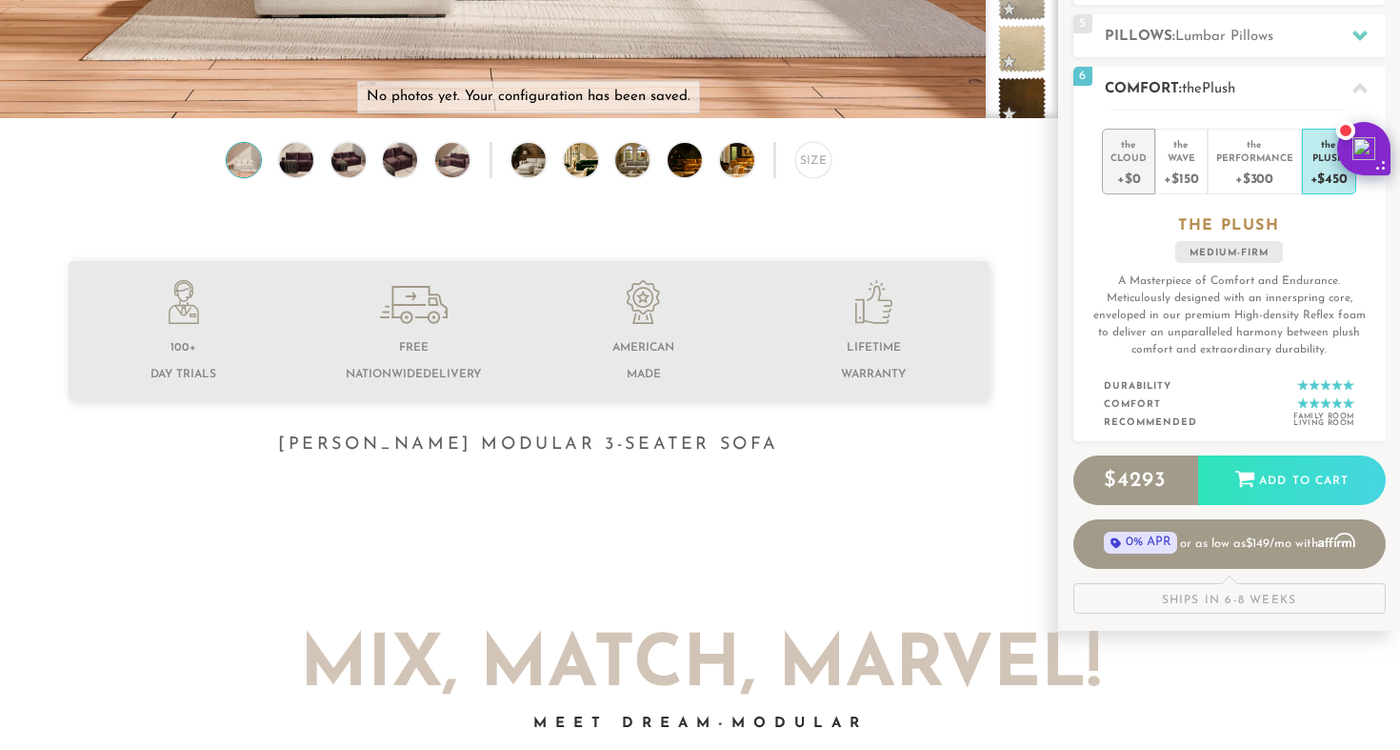
click at [1120, 180] on div "+$0" at bounding box center [1129, 178] width 36 height 28
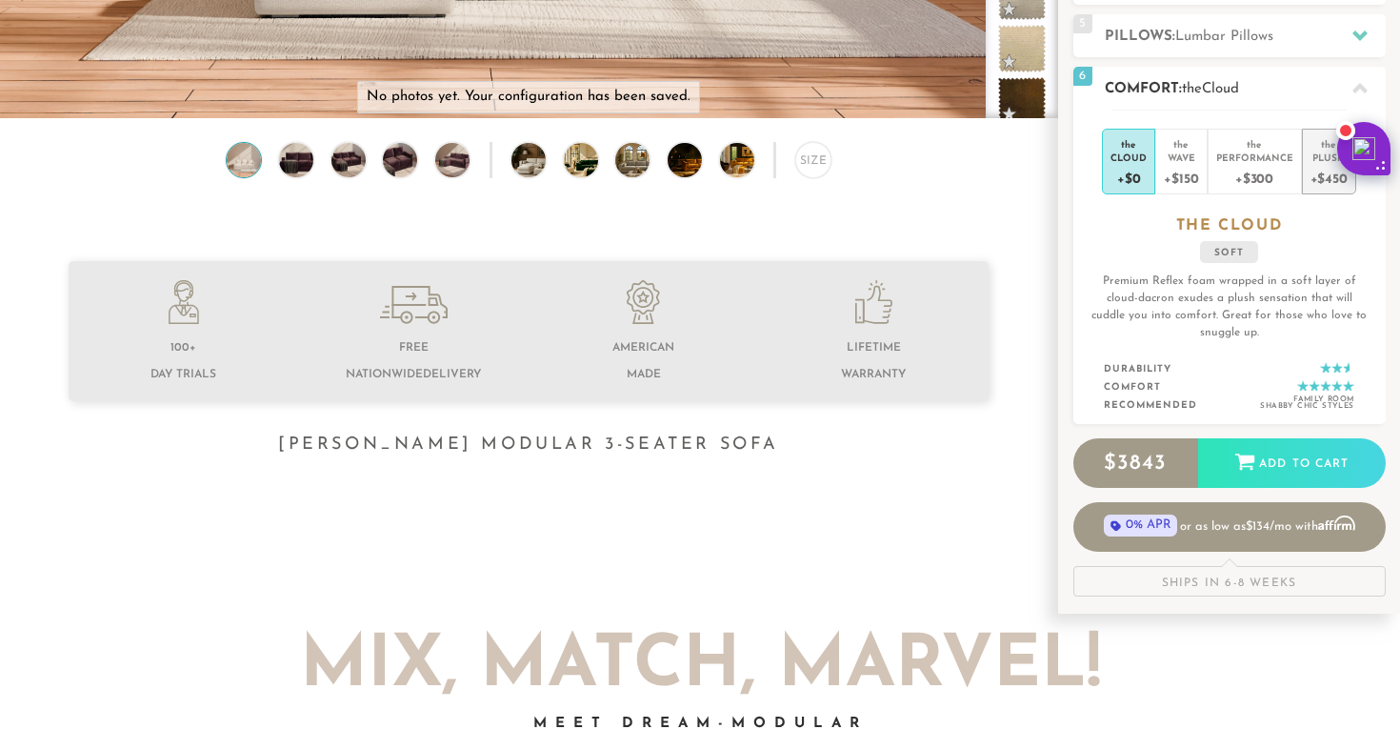
click at [1332, 178] on div "+$450" at bounding box center [1329, 178] width 37 height 28
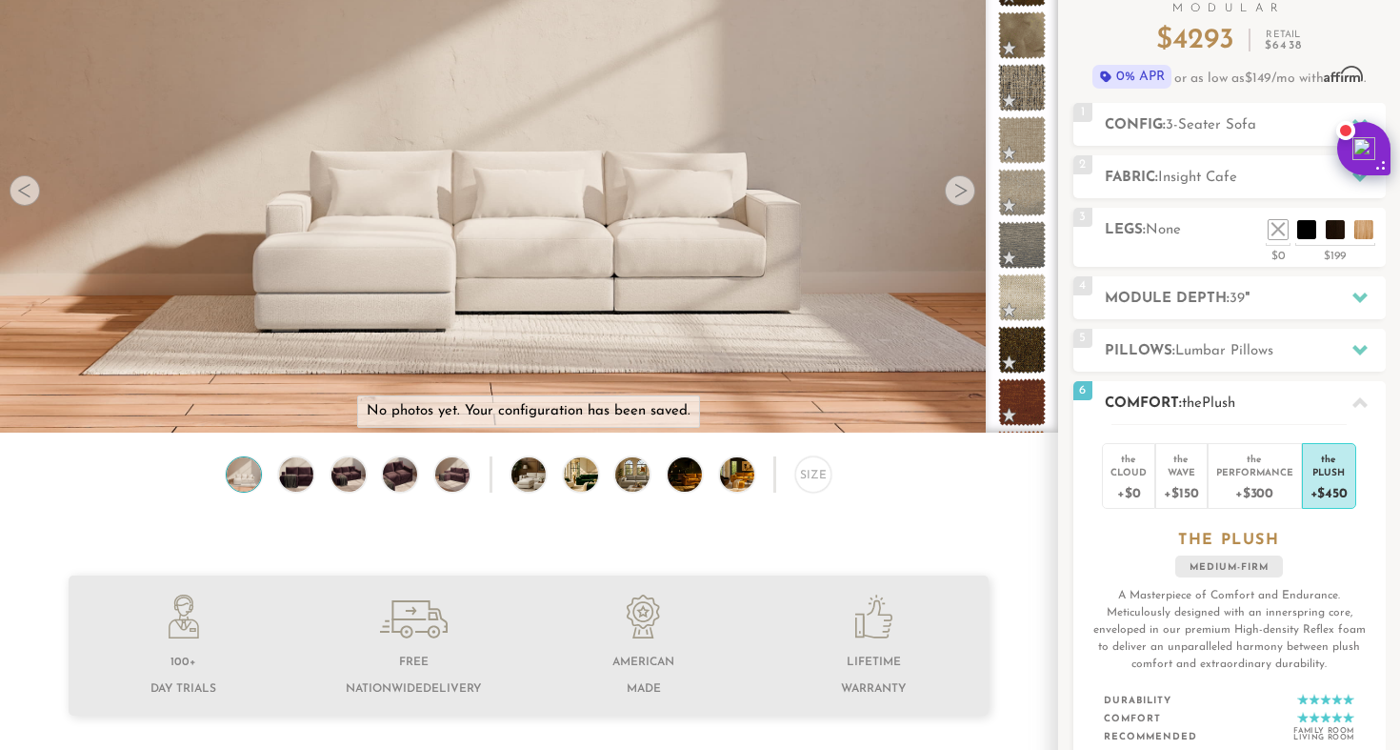
scroll to position [152, 0]
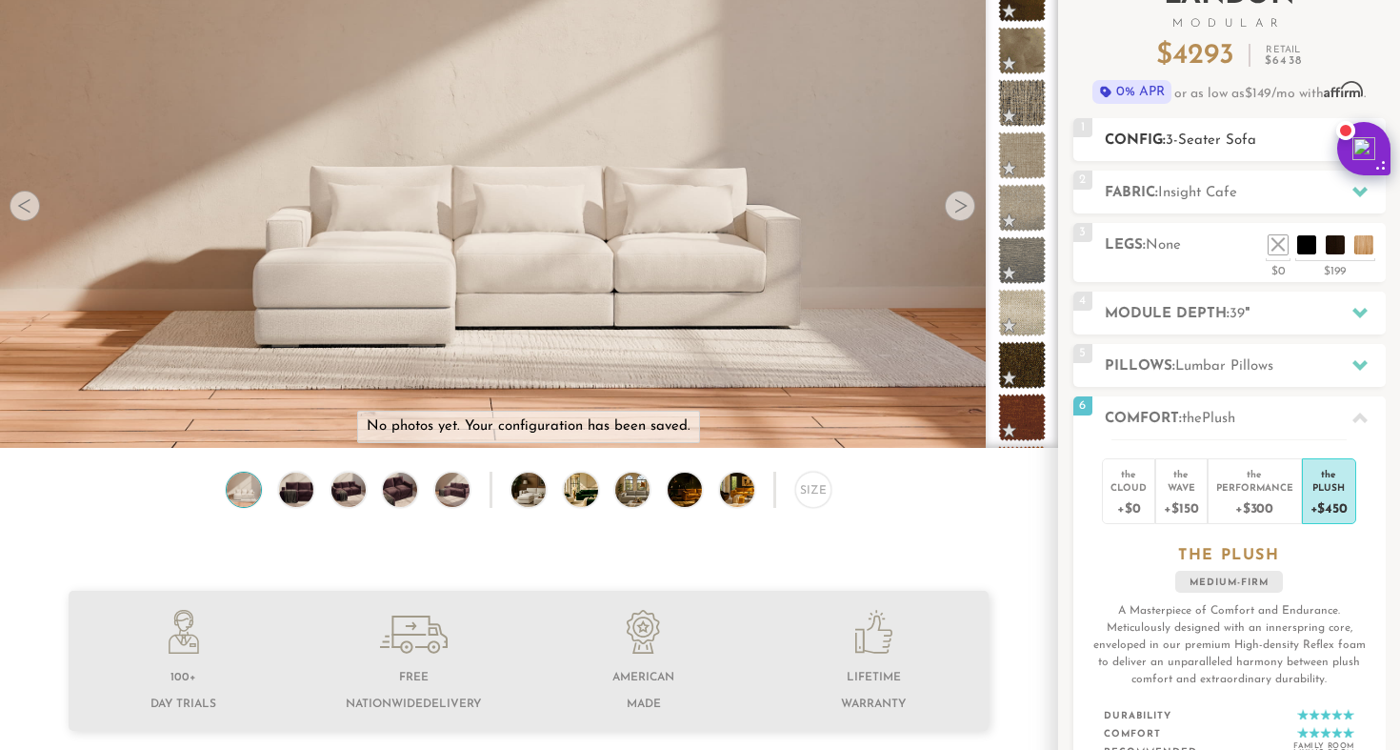
click at [1158, 135] on h2 "Config: 3-Seater Sofa" at bounding box center [1245, 141] width 281 height 22
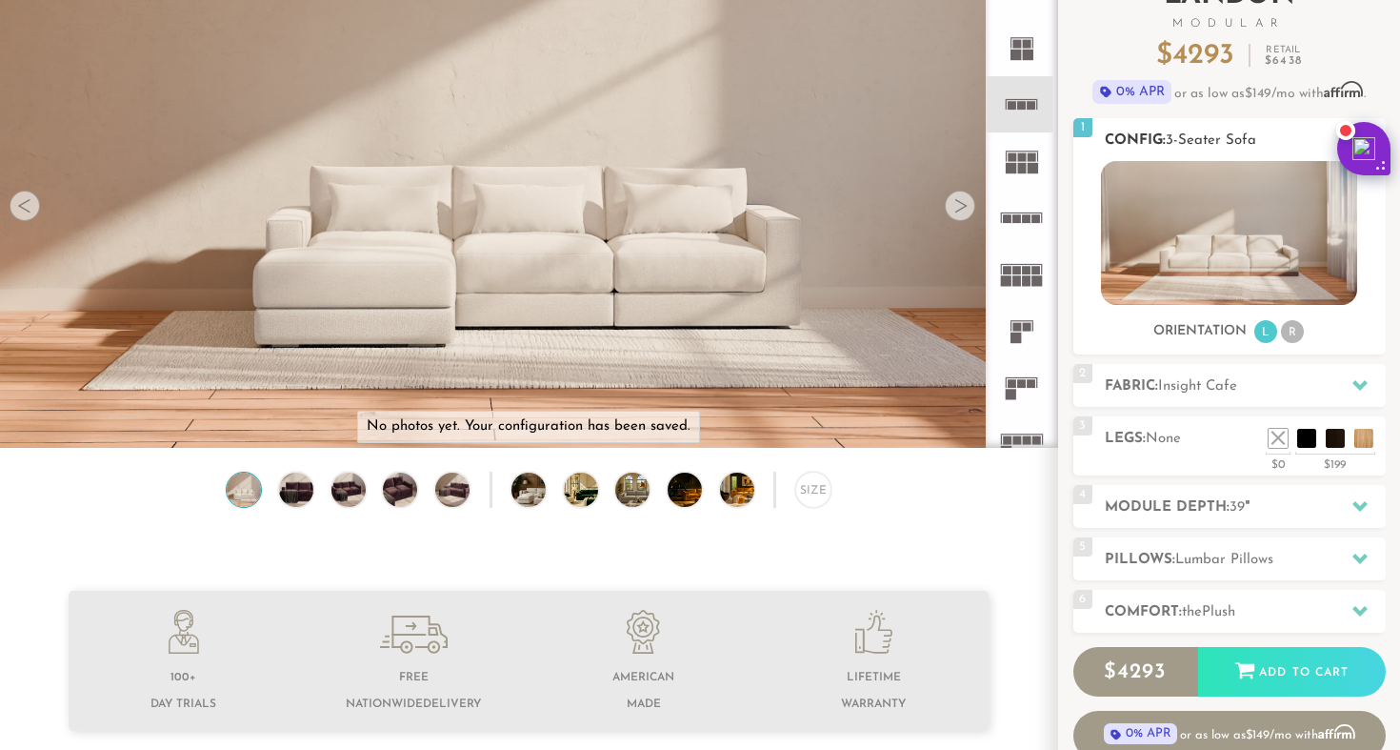
drag, startPoint x: 1306, startPoint y: 326, endPoint x: 1292, endPoint y: 330, distance: 15.1
click at [1294, 327] on div "Orientation L R" at bounding box center [1229, 332] width 312 height 26
click at [1292, 330] on li "R" at bounding box center [1292, 331] width 23 height 23
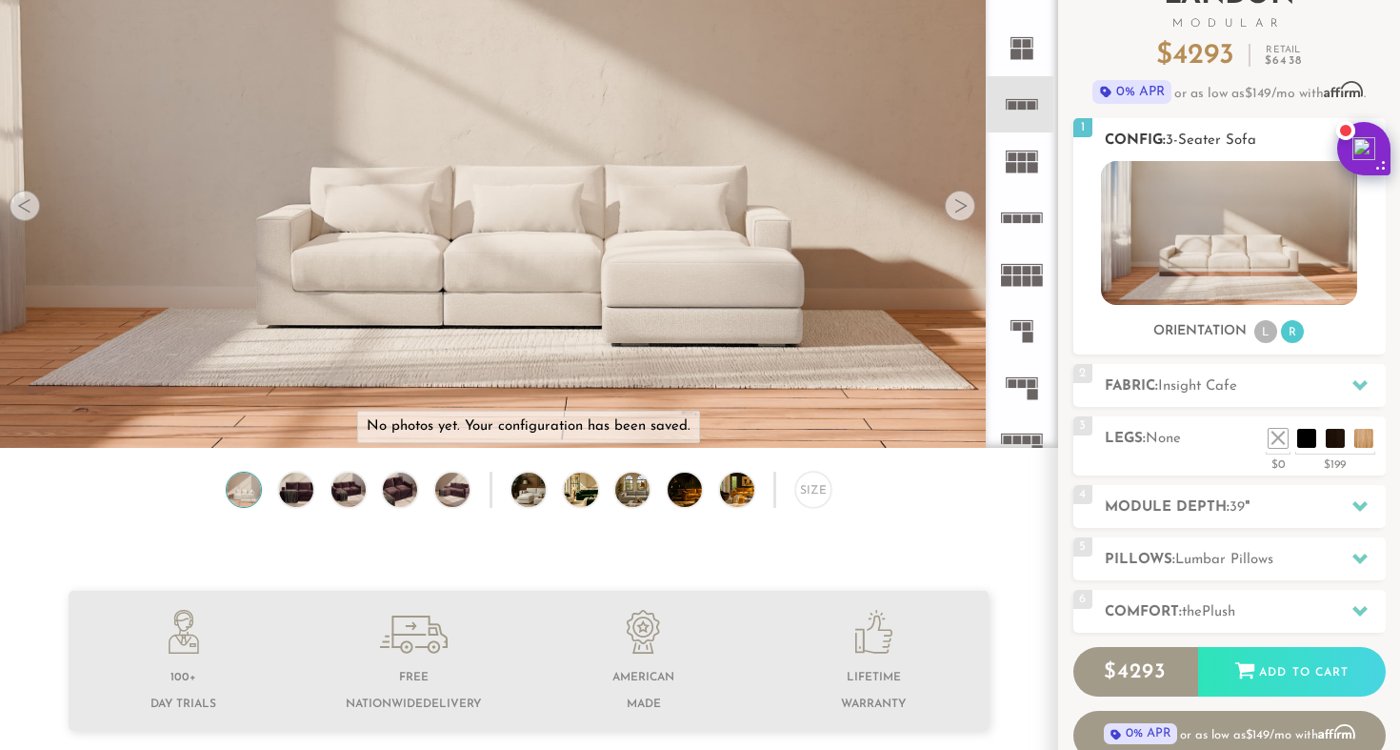
click at [1262, 331] on li "L" at bounding box center [1265, 331] width 23 height 23
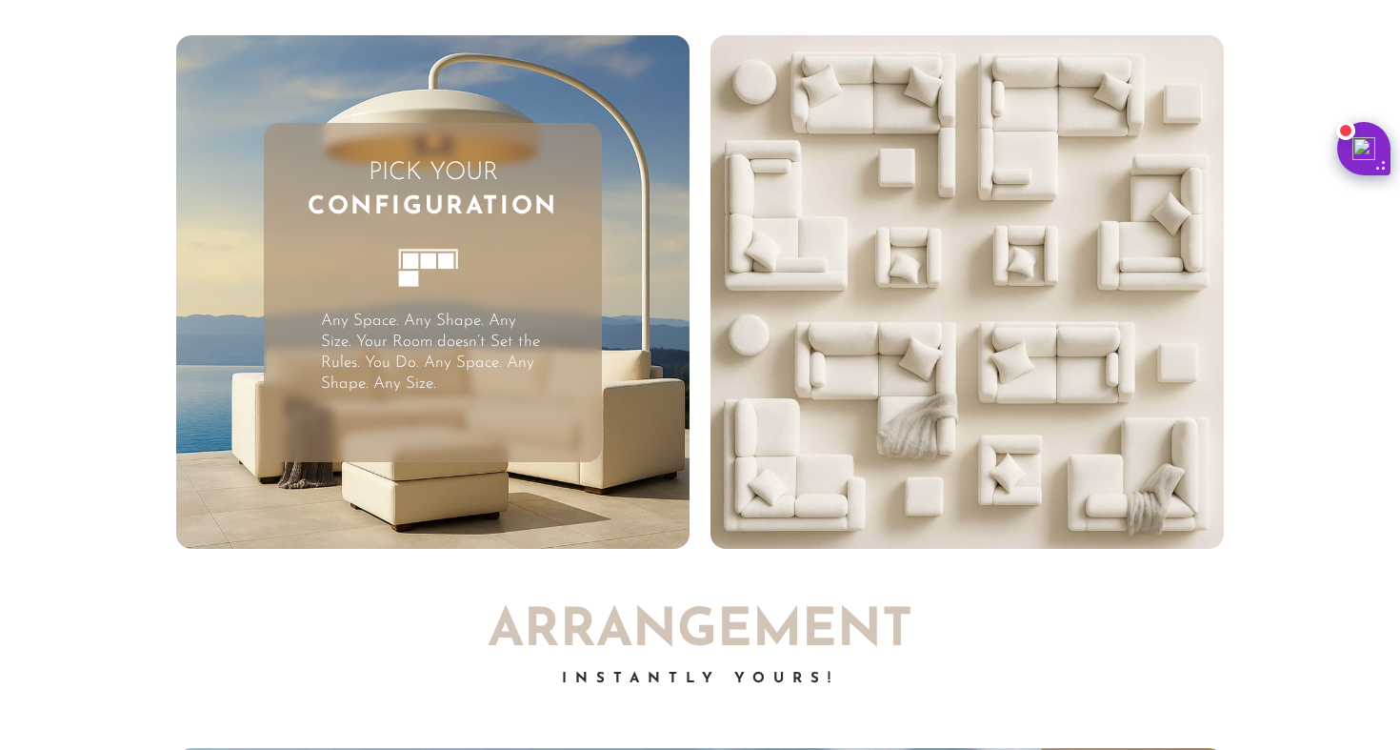
scroll to position [4744, 0]
